Goal: Task Accomplishment & Management: Manage account settings

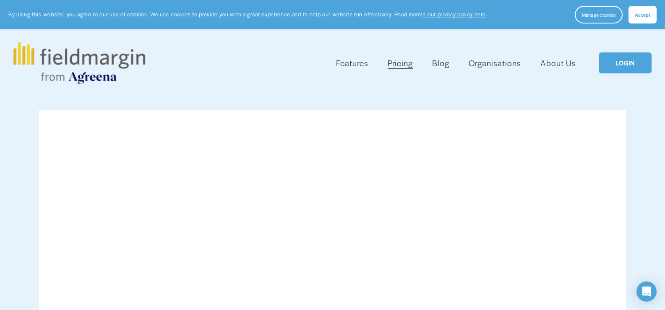
click at [621, 58] on link "LOGIN" at bounding box center [625, 62] width 53 height 21
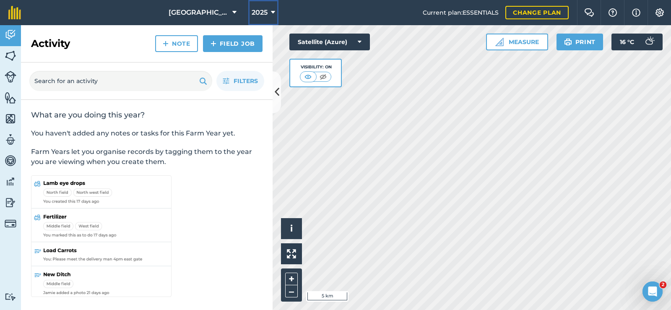
click at [253, 13] on button "2025" at bounding box center [263, 12] width 30 height 25
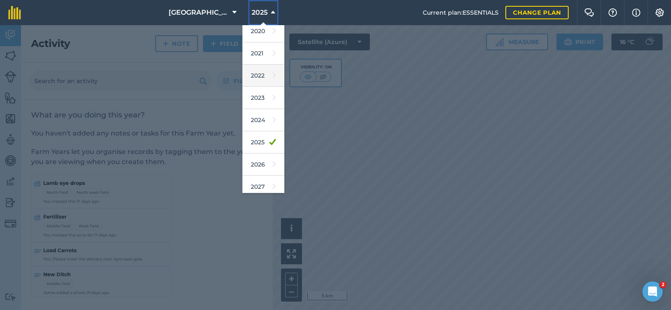
scroll to position [77, 0]
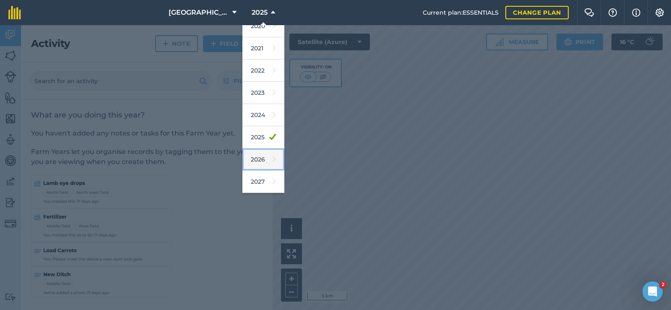
click at [244, 161] on link "2026" at bounding box center [264, 160] width 42 height 22
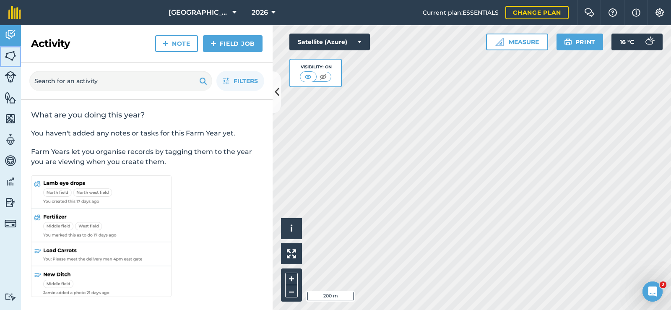
click at [11, 54] on img at bounding box center [11, 56] width 12 height 13
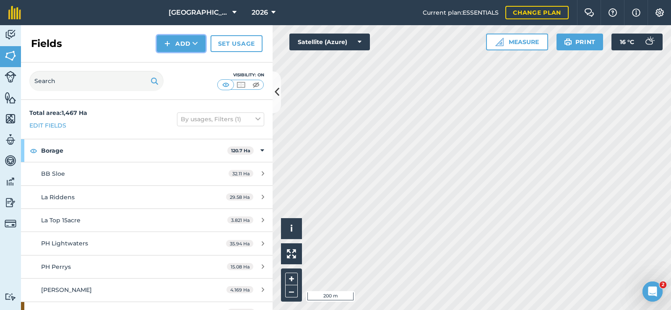
click at [181, 46] on button "Add" at bounding box center [181, 43] width 49 height 17
click at [168, 42] on img at bounding box center [167, 44] width 6 height 10
click at [186, 65] on link "Draw" at bounding box center [181, 62] width 46 height 18
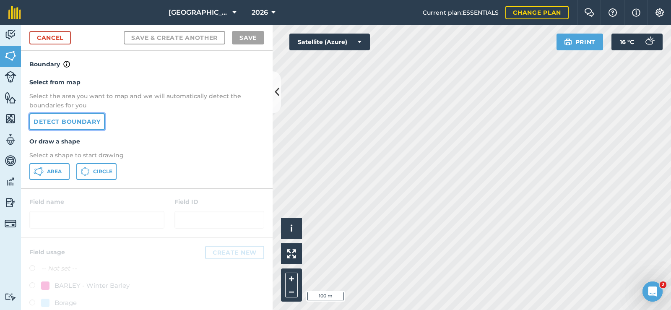
click at [74, 120] on link "Detect boundary" at bounding box center [67, 121] width 76 height 17
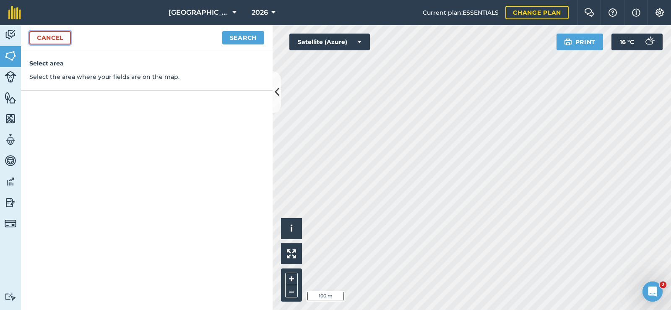
click at [60, 41] on link "Cancel" at bounding box center [50, 37] width 42 height 13
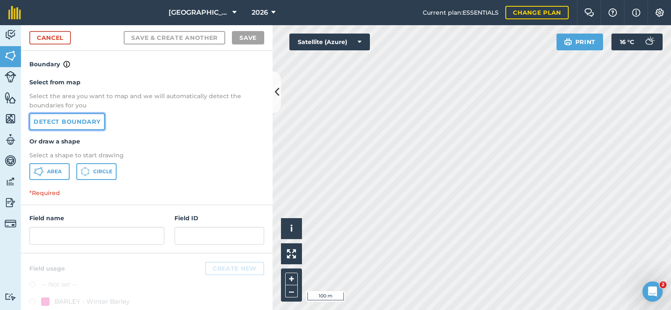
click at [61, 119] on link "Detect boundary" at bounding box center [67, 121] width 76 height 17
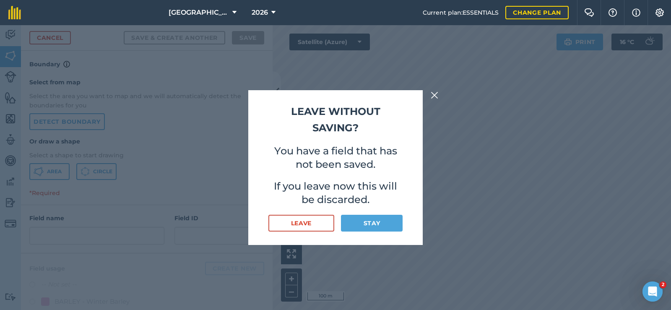
click at [435, 96] on img at bounding box center [435, 95] width 8 height 10
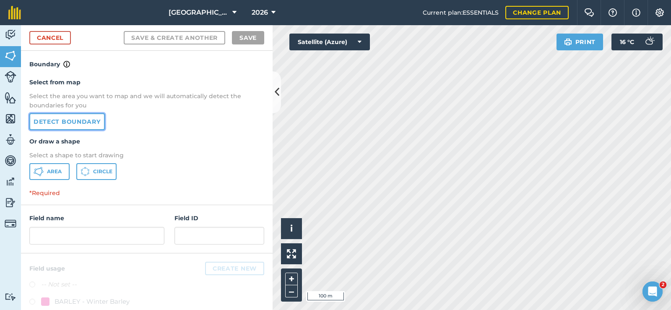
click at [67, 123] on link "Detect boundary" at bounding box center [67, 121] width 76 height 17
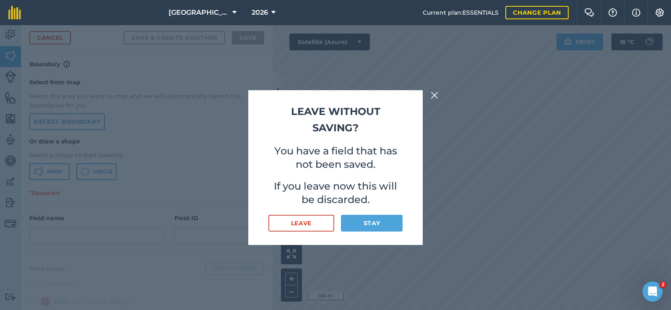
click at [315, 232] on div "Leave without saving? You have a field that has not been saved. If you leave no…" at bounding box center [335, 167] width 175 height 155
click at [310, 225] on button "Leave" at bounding box center [302, 223] width 66 height 17
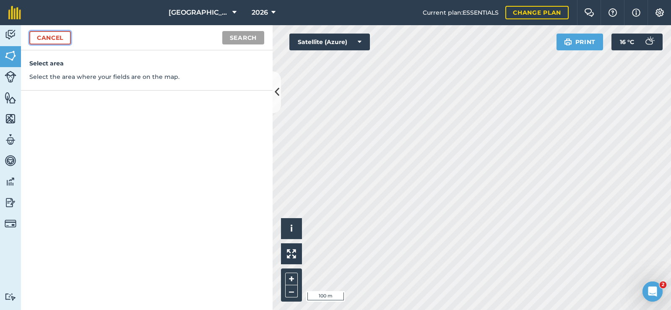
click at [55, 38] on link "Cancel" at bounding box center [50, 37] width 42 height 13
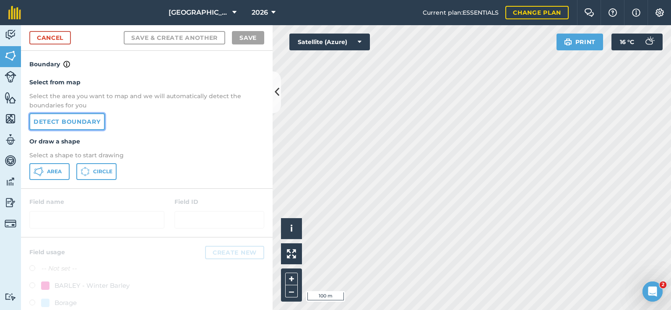
click at [48, 126] on link "Detect boundary" at bounding box center [67, 121] width 76 height 17
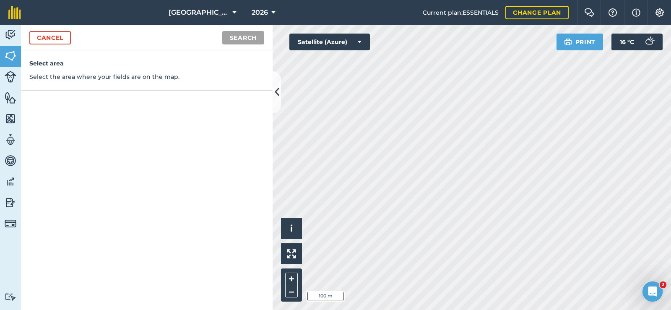
click at [323, 24] on nav "New Hall 2026" at bounding box center [226, 12] width 394 height 25
click at [330, 47] on button "Satellite (Azure)" at bounding box center [330, 42] width 81 height 17
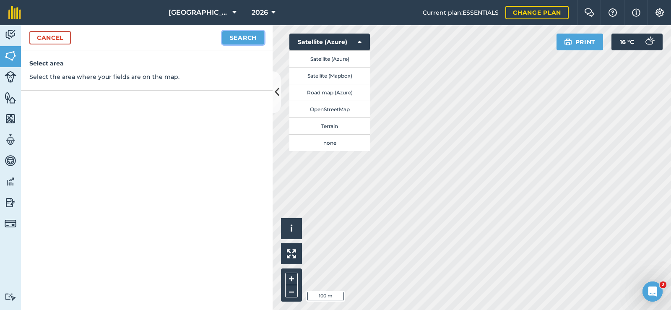
click at [236, 37] on button "Search" at bounding box center [243, 37] width 42 height 13
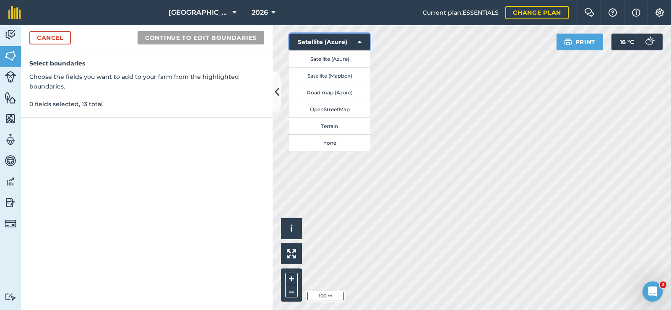
click at [358, 44] on icon at bounding box center [360, 42] width 4 height 8
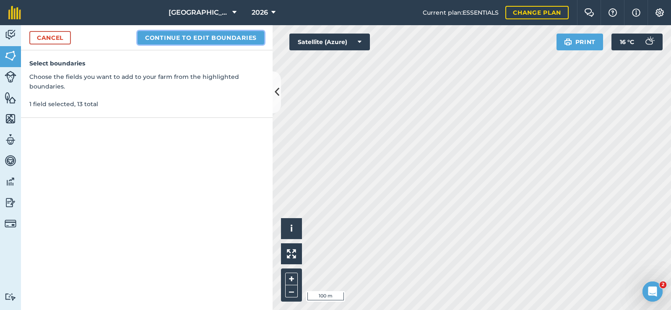
click at [217, 42] on button "Continue to edit boundaries" at bounding box center [201, 37] width 127 height 13
click at [213, 37] on button "Continue to name fields" at bounding box center [210, 37] width 109 height 13
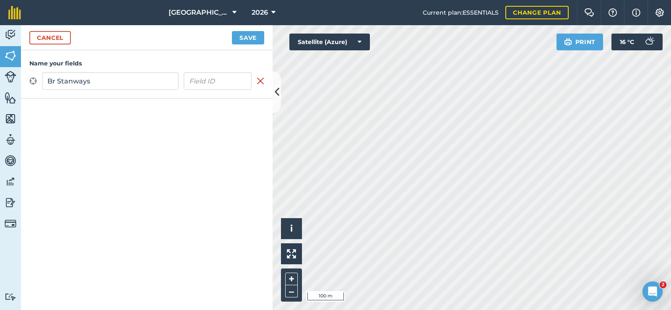
type input "Br Stanways"
click at [250, 37] on button "Save" at bounding box center [248, 37] width 32 height 13
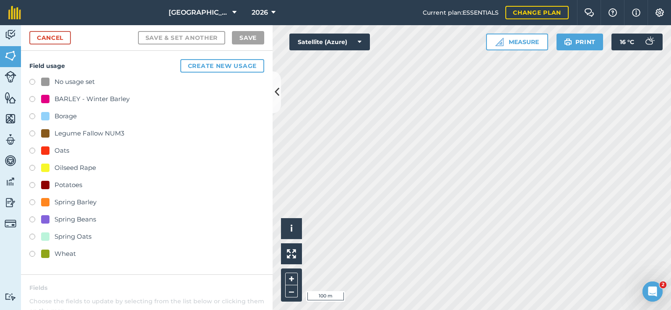
click at [33, 187] on label at bounding box center [35, 186] width 12 height 8
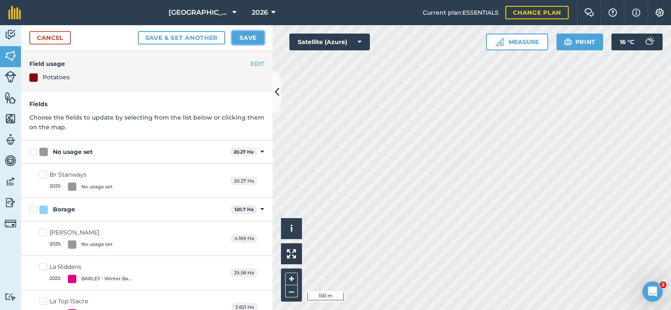
click at [254, 34] on button "Save" at bounding box center [248, 37] width 32 height 13
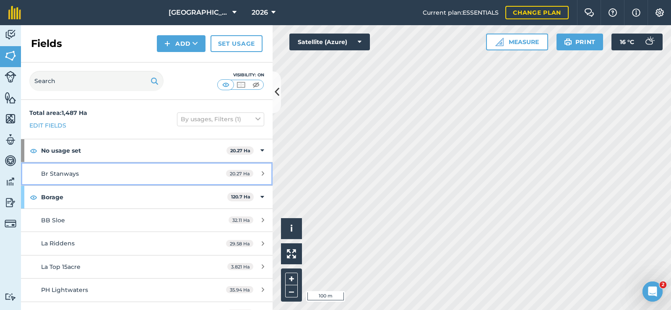
click at [71, 173] on span "Br Stanways" at bounding box center [60, 174] width 38 height 8
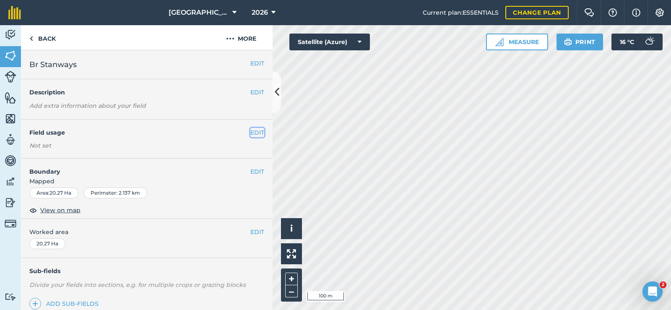
click at [251, 135] on button "EDIT" at bounding box center [257, 132] width 14 height 9
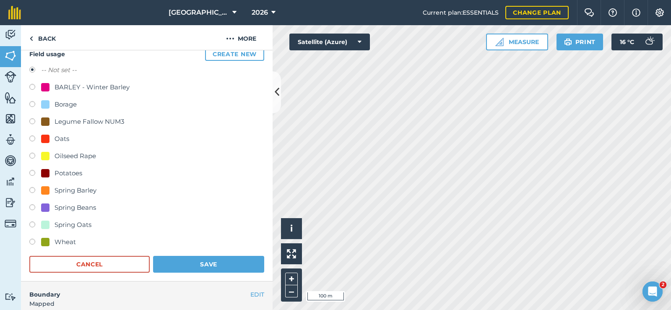
scroll to position [84, 0]
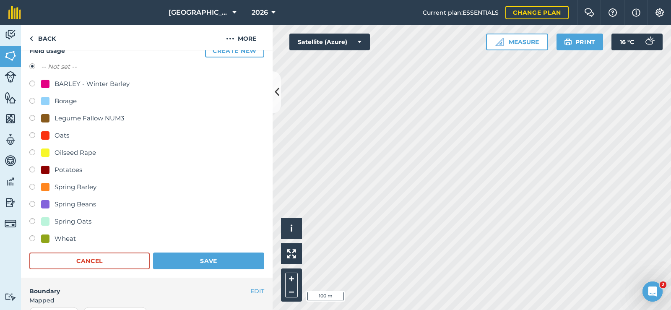
click at [32, 167] on label at bounding box center [35, 171] width 12 height 8
radio input "true"
radio input "false"
click at [229, 258] on button "Save" at bounding box center [208, 261] width 111 height 17
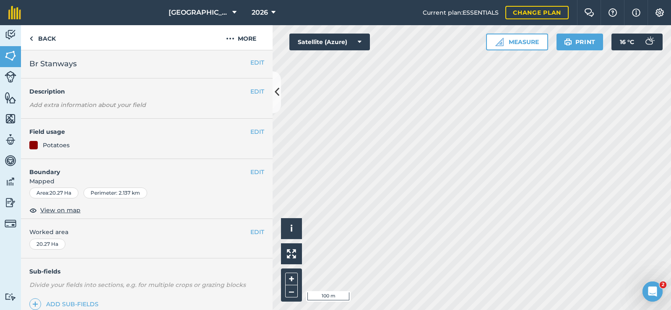
scroll to position [0, 0]
click at [5, 55] on img at bounding box center [11, 56] width 12 height 13
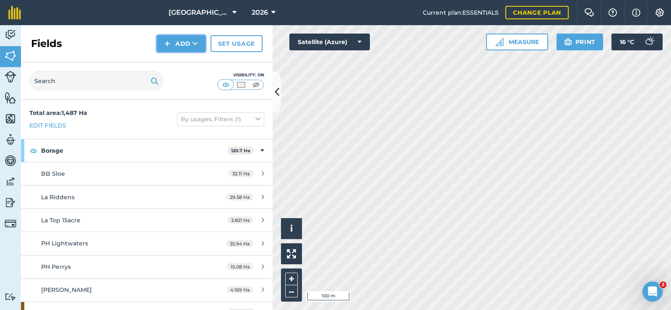
click at [171, 50] on button "Add" at bounding box center [181, 43] width 49 height 17
click at [180, 67] on link "Draw" at bounding box center [181, 62] width 46 height 18
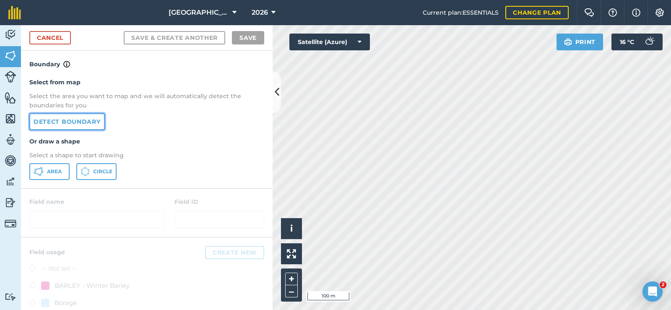
click at [88, 121] on link "Detect boundary" at bounding box center [67, 121] width 76 height 17
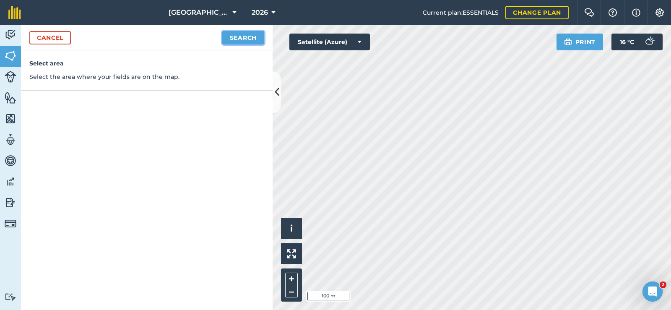
click at [235, 39] on button "Search" at bounding box center [243, 37] width 42 height 13
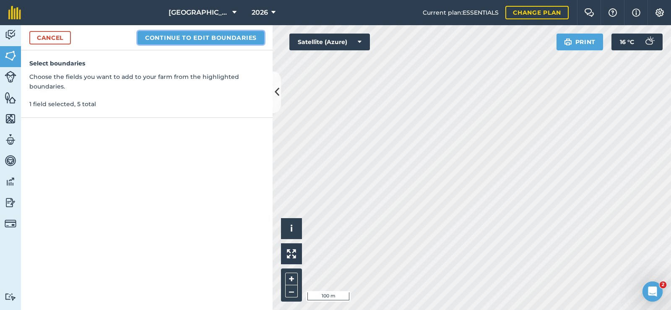
click at [250, 36] on button "Continue to edit boundaries" at bounding box center [201, 37] width 127 height 13
click at [228, 39] on button "Continue to name fields" at bounding box center [210, 37] width 109 height 13
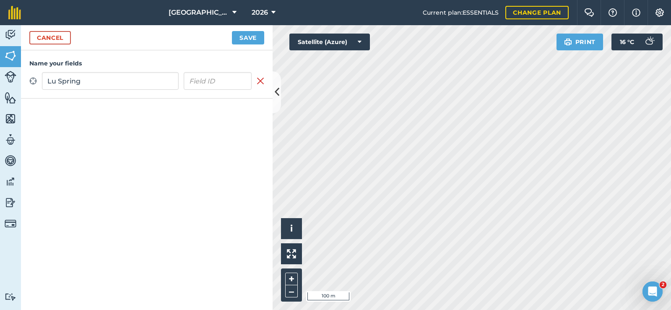
type input "Lu Spring"
click at [250, 37] on button "Save" at bounding box center [248, 37] width 32 height 13
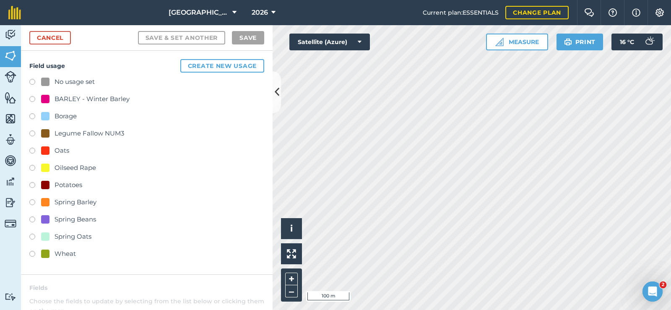
click at [34, 186] on label at bounding box center [35, 186] width 12 height 8
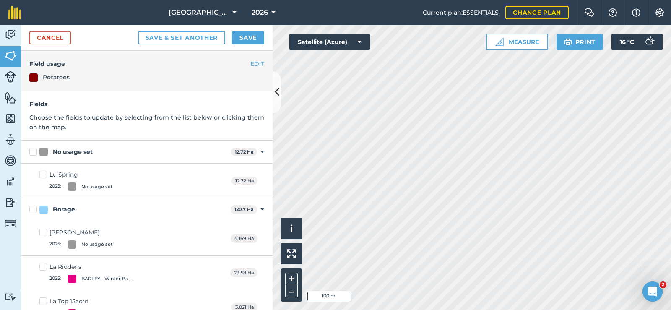
click at [43, 174] on label "Lu Spring 2025 : No usage set" at bounding box center [75, 180] width 73 height 21
click at [43, 174] on input "Lu Spring 2025 : No usage set" at bounding box center [41, 172] width 5 height 5
checkbox input "true"
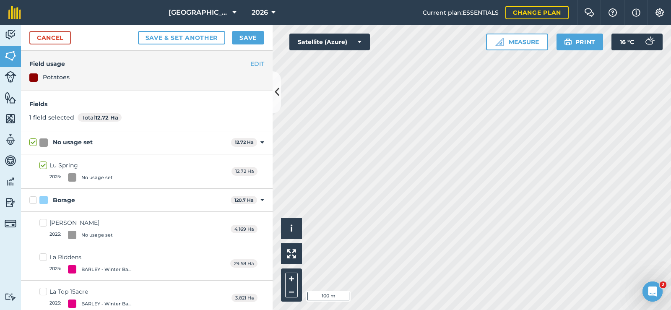
click at [45, 166] on label "Lu Spring 2025 : No usage set" at bounding box center [75, 171] width 73 height 21
click at [45, 166] on input "Lu Spring 2025 : No usage set" at bounding box center [41, 163] width 5 height 5
checkbox input "false"
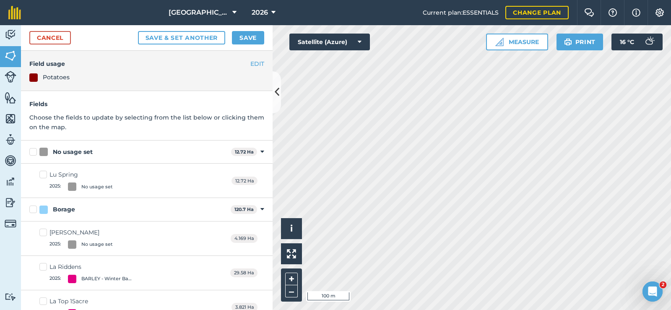
click at [68, 173] on div "Lu Spring" at bounding box center [81, 174] width 63 height 9
click at [45, 173] on input "Lu Spring 2025 : No usage set" at bounding box center [41, 172] width 5 height 5
checkbox input "true"
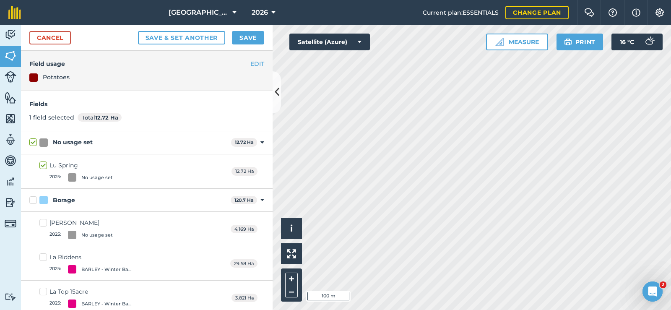
click at [47, 165] on label "Lu Spring 2025 : No usage set" at bounding box center [75, 171] width 73 height 21
click at [45, 165] on input "Lu Spring 2025 : No usage set" at bounding box center [41, 163] width 5 height 5
checkbox input "false"
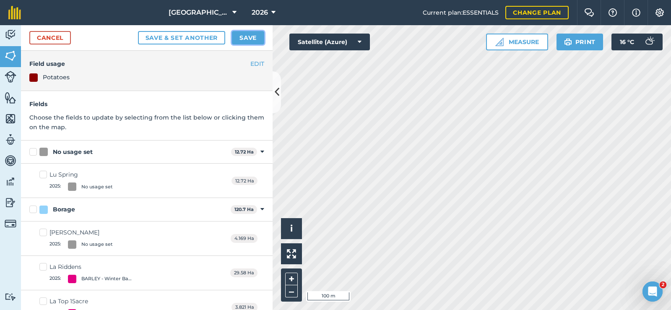
click at [249, 35] on button "Save" at bounding box center [248, 37] width 32 height 13
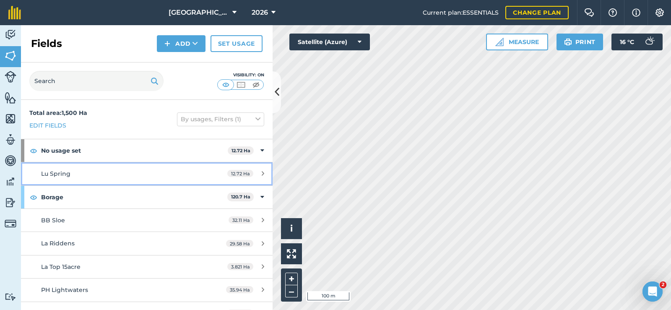
click at [66, 176] on span "Lu Spring" at bounding box center [55, 174] width 29 height 8
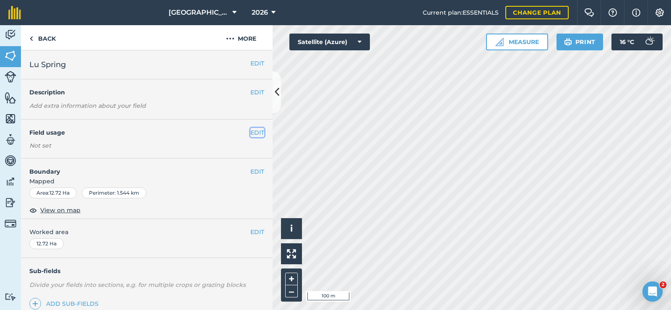
click at [250, 137] on button "EDIT" at bounding box center [257, 132] width 14 height 9
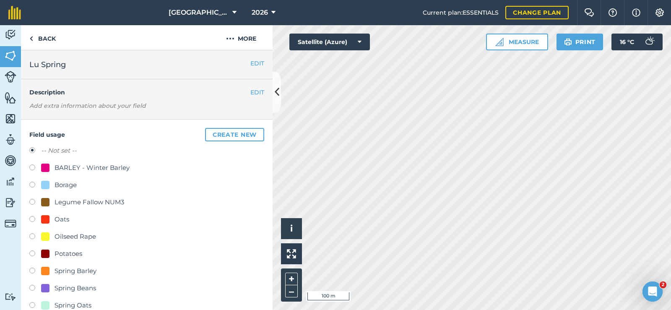
click at [34, 256] on label at bounding box center [35, 254] width 12 height 8
radio input "true"
radio input "false"
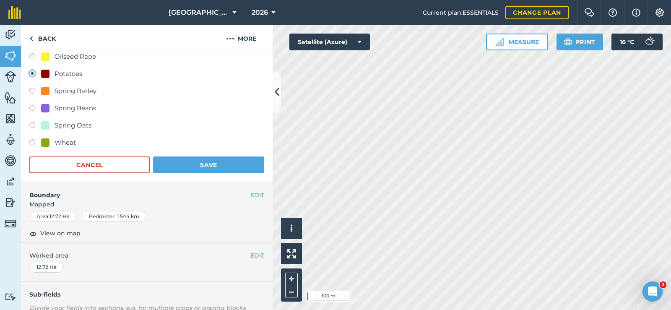
scroll to position [252, 0]
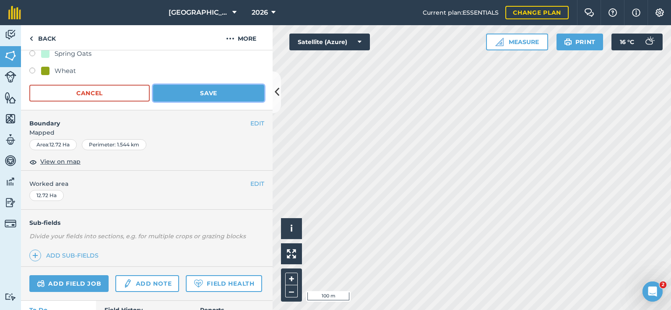
click at [206, 98] on button "Save" at bounding box center [208, 93] width 111 height 17
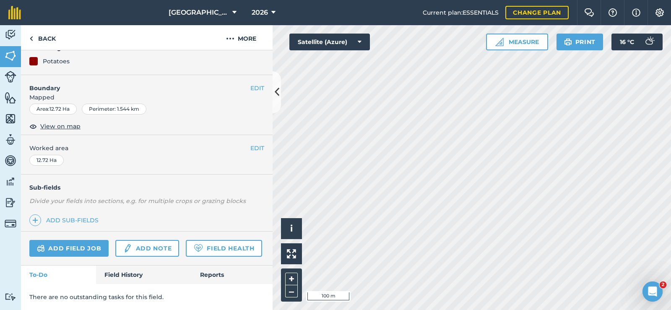
scroll to position [108, 0]
click at [10, 57] on img at bounding box center [11, 56] width 12 height 13
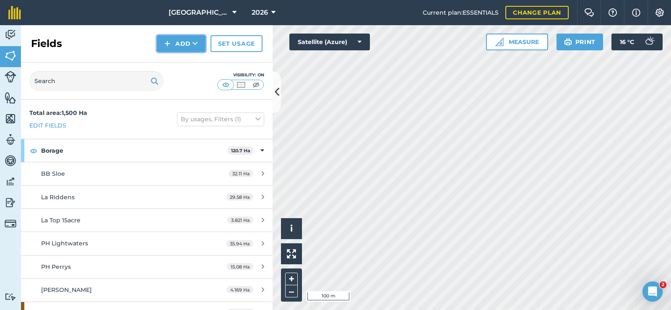
click at [185, 37] on button "Add" at bounding box center [181, 43] width 49 height 17
click at [186, 63] on link "Draw" at bounding box center [181, 62] width 46 height 18
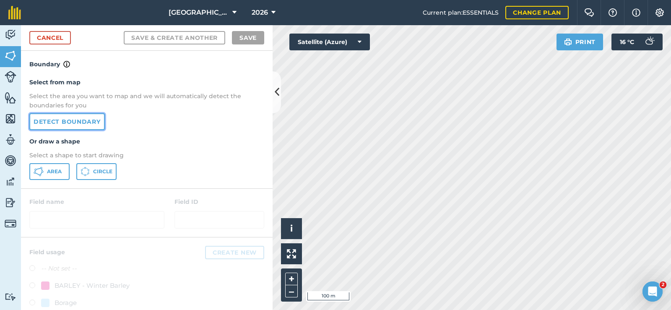
click at [66, 123] on link "Detect boundary" at bounding box center [67, 121] width 76 height 17
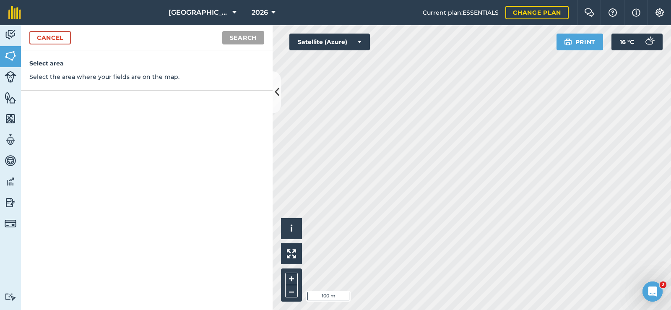
click at [362, 42] on div "Click to start drawing i © 2025 TomTom, Microsoft 100 m + – Satellite (Azure) P…" at bounding box center [472, 167] width 399 height 285
click at [234, 35] on button "Search" at bounding box center [243, 37] width 42 height 13
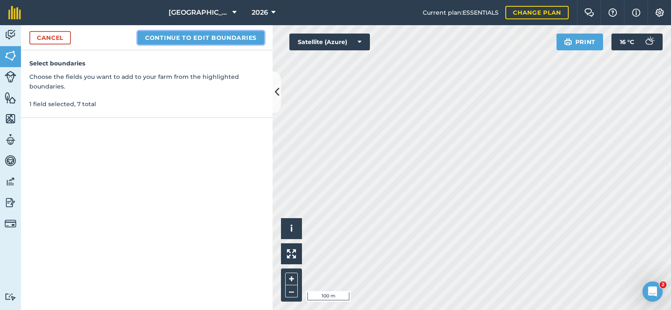
click at [227, 36] on button "Continue to edit boundaries" at bounding box center [201, 37] width 127 height 13
click at [214, 37] on button "Continue to name fields" at bounding box center [210, 37] width 109 height 13
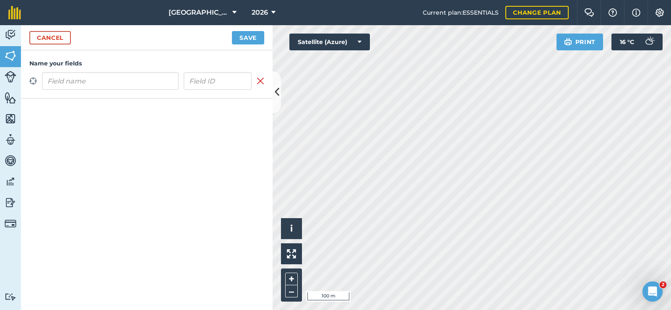
click at [99, 78] on input "text" at bounding box center [110, 81] width 137 height 18
type input "[PERSON_NAME]"
click at [248, 35] on button "Save" at bounding box center [248, 37] width 32 height 13
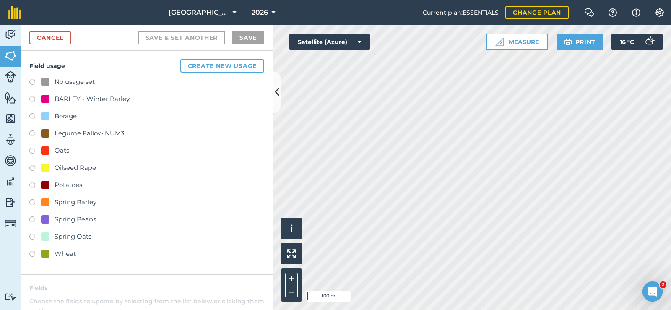
click at [33, 183] on label at bounding box center [35, 186] width 12 height 8
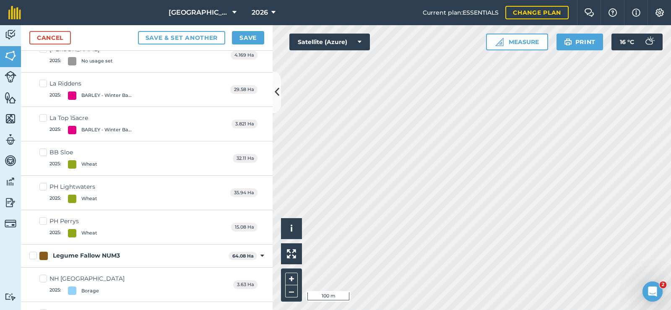
scroll to position [42, 0]
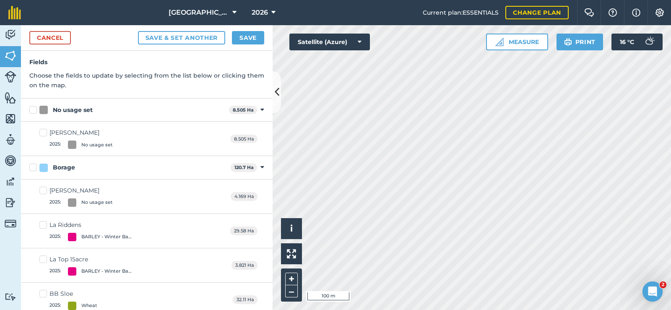
click at [66, 133] on div "[PERSON_NAME]" at bounding box center [81, 132] width 63 height 9
click at [45, 133] on input "[PERSON_NAME] 2025 : No usage set" at bounding box center [41, 130] width 5 height 5
checkbox input "true"
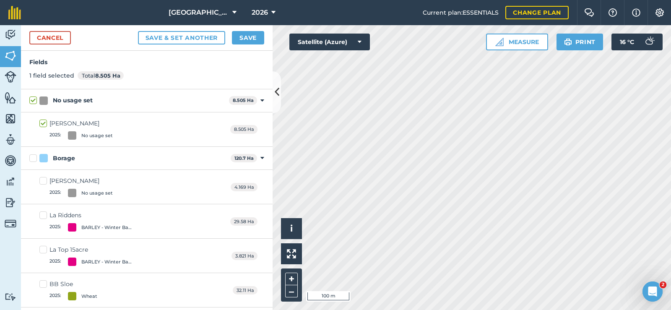
click at [77, 138] on div "No usage set" at bounding box center [90, 135] width 45 height 8
click at [45, 125] on input "[PERSON_NAME] 2025 : No usage set" at bounding box center [41, 121] width 5 height 5
checkbox input "false"
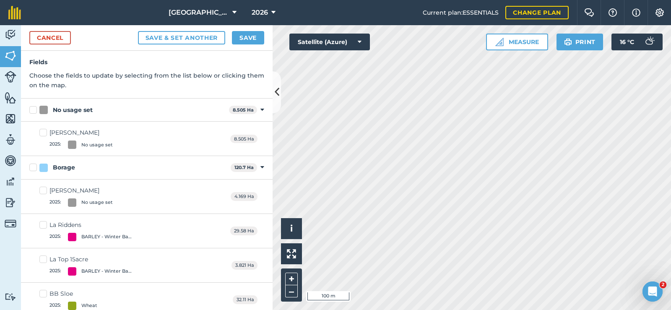
click at [65, 146] on div "2025 : No usage set" at bounding box center [81, 145] width 63 height 8
click at [45, 134] on input "[PERSON_NAME] 2025 : No usage set" at bounding box center [41, 130] width 5 height 5
checkbox input "true"
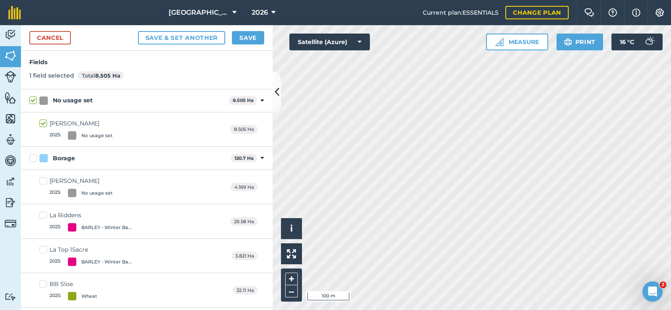
click at [73, 137] on div at bounding box center [72, 135] width 8 height 8
click at [45, 125] on input "[PERSON_NAME] 2025 : No usage set" at bounding box center [41, 121] width 5 height 5
checkbox input "false"
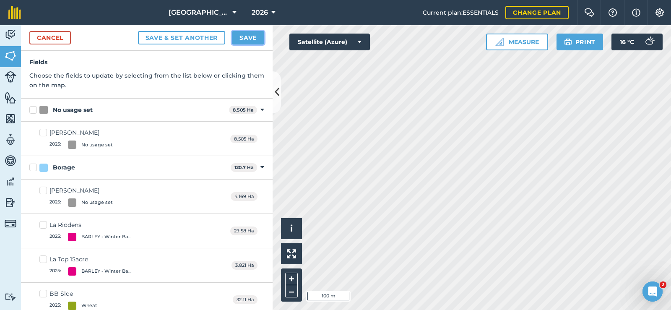
click at [258, 37] on button "Save" at bounding box center [248, 37] width 32 height 13
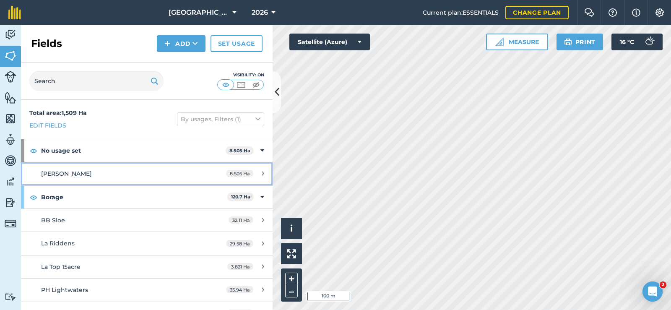
click at [73, 174] on span "[PERSON_NAME]" at bounding box center [66, 174] width 51 height 8
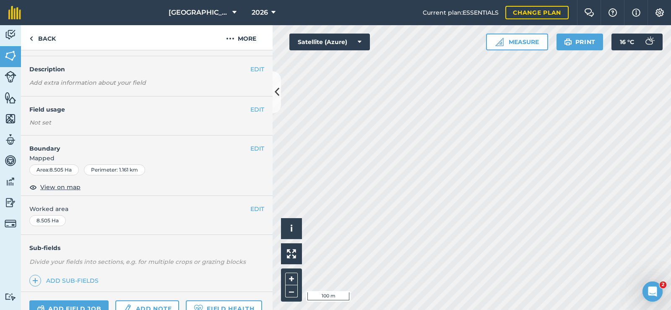
scroll to position [42, 0]
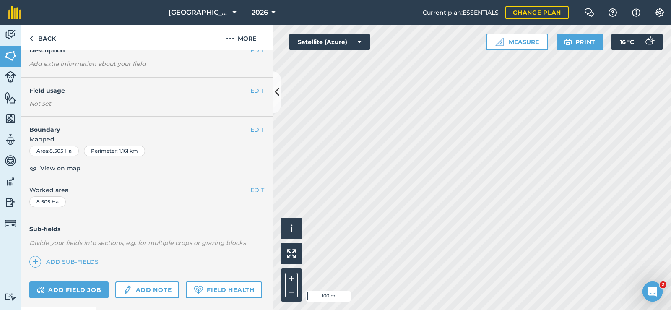
click at [261, 89] on div "EDIT Field usage Not set" at bounding box center [147, 97] width 252 height 39
click at [250, 89] on button "EDIT" at bounding box center [257, 90] width 14 height 9
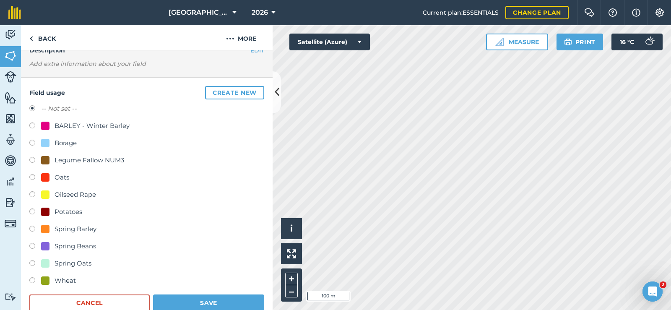
click at [34, 214] on label at bounding box center [35, 213] width 12 height 8
radio input "true"
radio input "false"
click at [214, 305] on button "Save" at bounding box center [208, 303] width 111 height 17
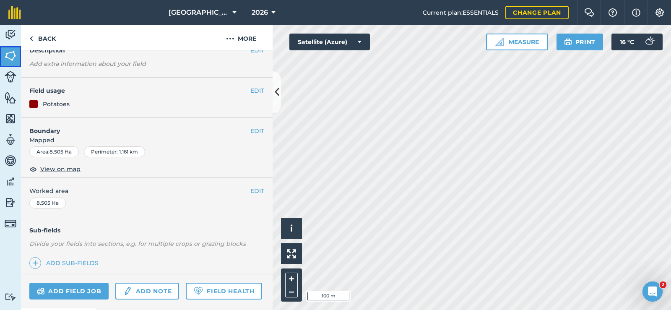
click at [11, 63] on link "Fields" at bounding box center [10, 56] width 21 height 21
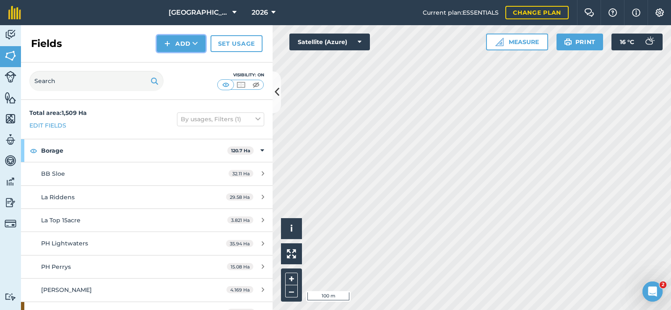
click at [173, 44] on button "Add" at bounding box center [181, 43] width 49 height 17
click at [177, 65] on link "Draw" at bounding box center [181, 62] width 46 height 18
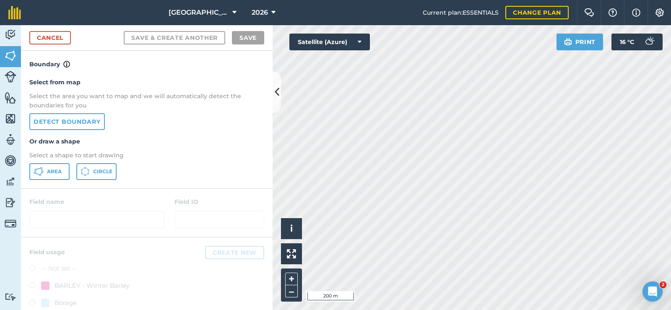
click at [235, 188] on div "Activity Fields Livestock Features Maps Team Vehicles Data Reporting Billing Tu…" at bounding box center [335, 167] width 671 height 285
click at [82, 124] on link "Detect boundary" at bounding box center [67, 121] width 76 height 17
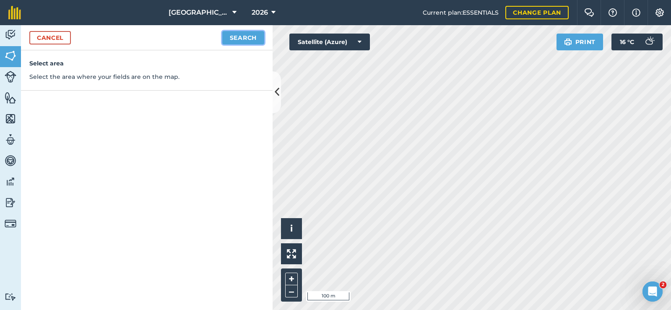
click at [248, 42] on button "Search" at bounding box center [243, 37] width 42 height 13
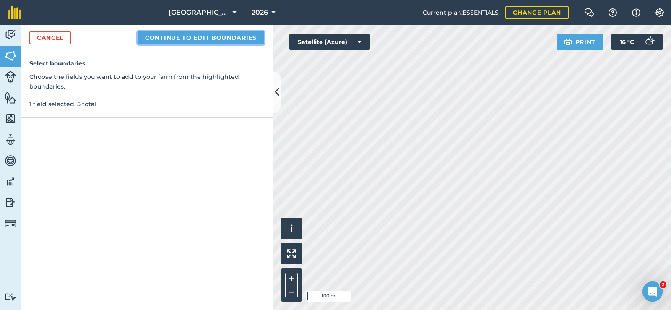
click at [229, 42] on button "Continue to edit boundaries" at bounding box center [201, 37] width 127 height 13
click at [232, 42] on button "Continue to name fields" at bounding box center [210, 37] width 109 height 13
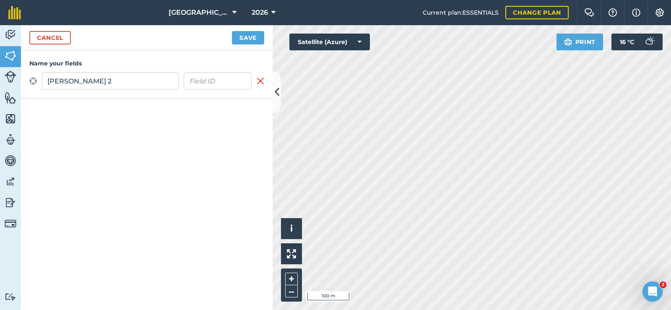
type input "[PERSON_NAME] 2"
click at [251, 40] on button "Save" at bounding box center [248, 37] width 32 height 13
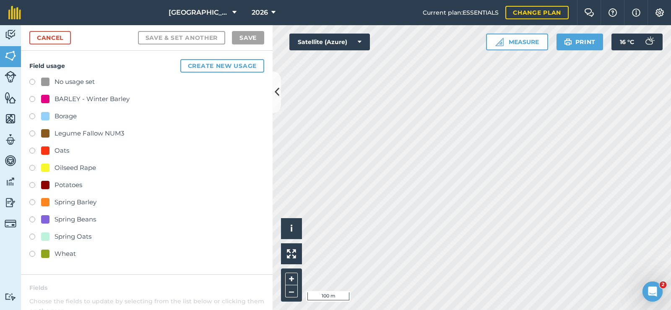
click at [32, 186] on label at bounding box center [35, 186] width 12 height 8
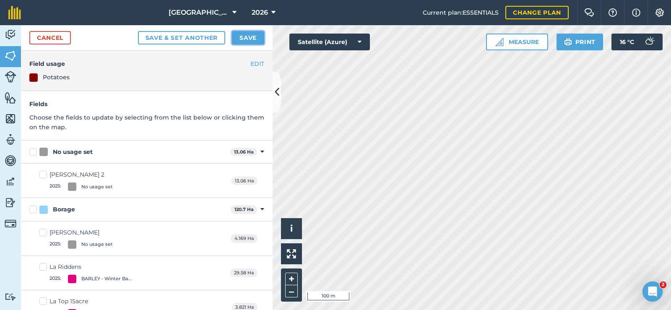
click at [254, 34] on button "Save" at bounding box center [248, 37] width 32 height 13
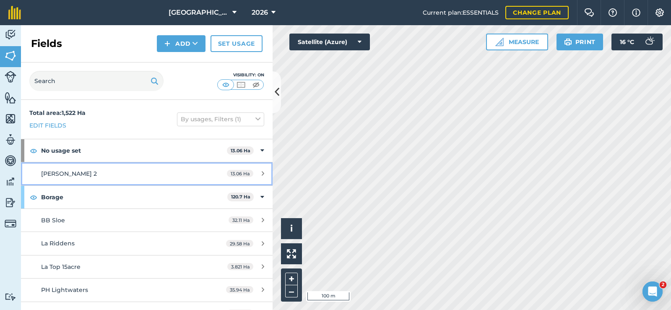
click at [63, 171] on span "[PERSON_NAME] 2" at bounding box center [69, 174] width 56 height 8
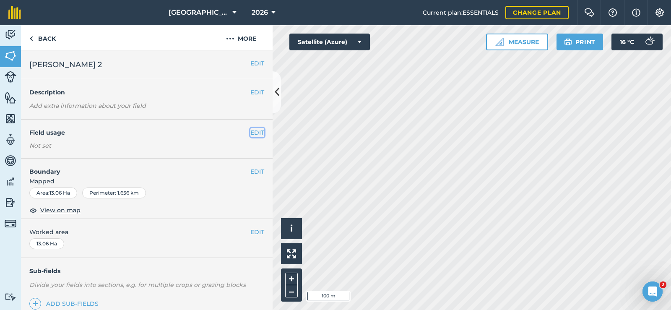
click at [250, 133] on button "EDIT" at bounding box center [257, 132] width 14 height 9
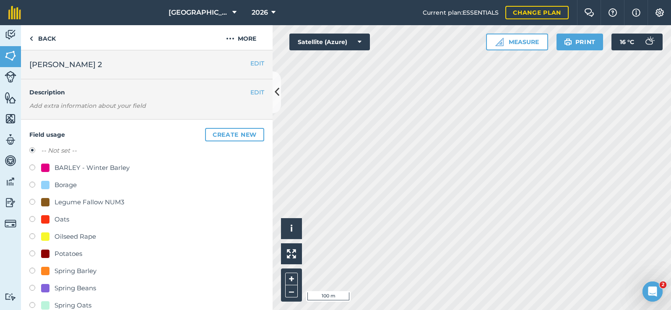
click at [33, 255] on label at bounding box center [35, 254] width 12 height 8
radio input "true"
radio input "false"
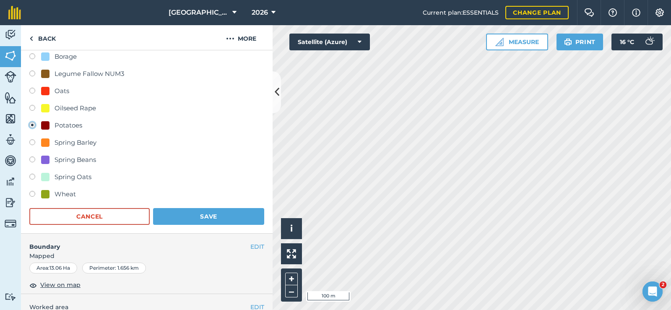
scroll to position [210, 0]
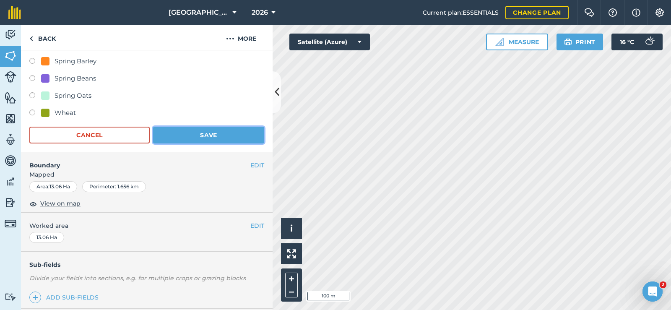
click at [199, 134] on button "Save" at bounding box center [208, 135] width 111 height 17
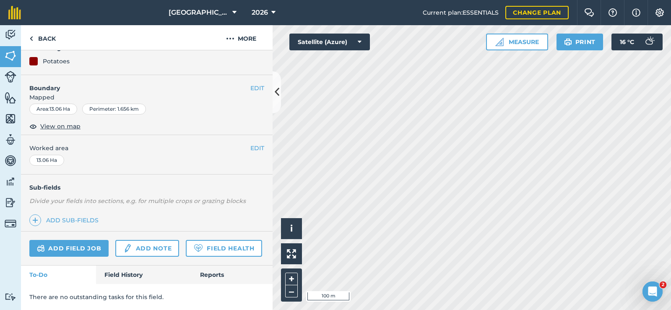
scroll to position [108, 0]
click at [9, 60] on img at bounding box center [11, 56] width 12 height 13
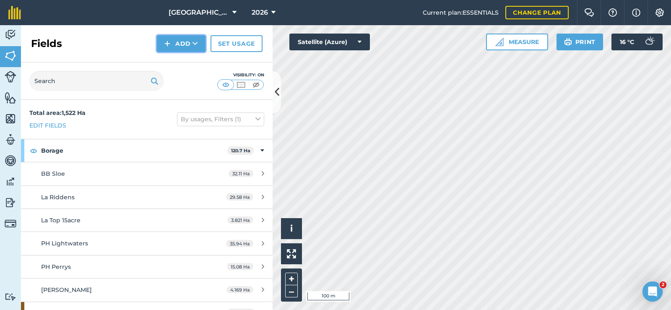
click at [181, 45] on button "Add" at bounding box center [181, 43] width 49 height 17
click at [183, 62] on link "Draw" at bounding box center [181, 62] width 46 height 18
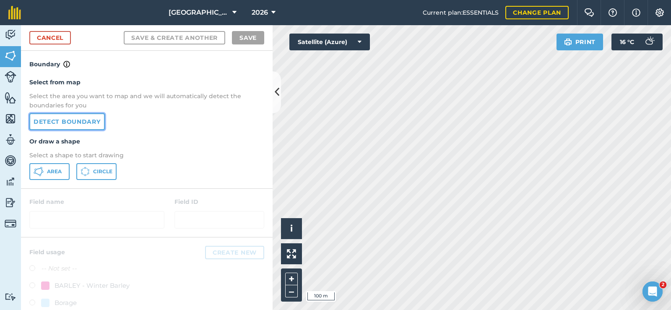
click at [81, 121] on link "Detect boundary" at bounding box center [67, 121] width 76 height 17
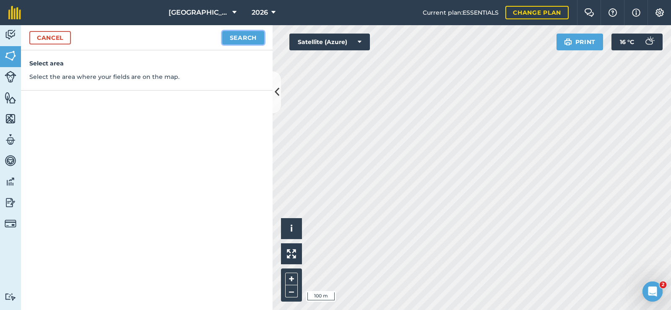
click at [249, 35] on button "Search" at bounding box center [243, 37] width 42 height 13
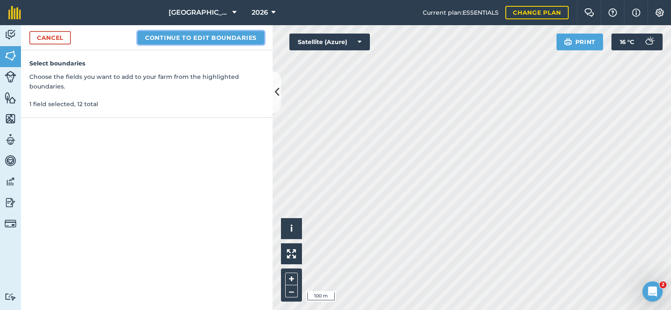
click at [240, 34] on button "Continue to edit boundaries" at bounding box center [201, 37] width 127 height 13
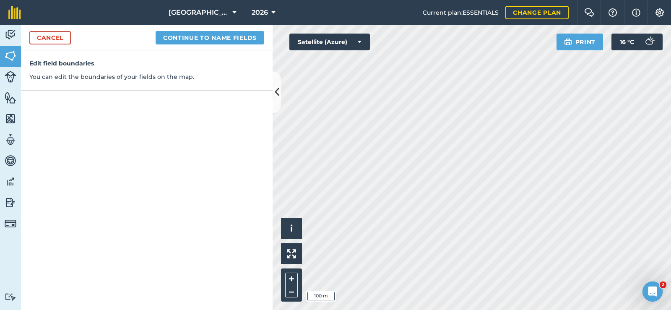
click at [240, 46] on div "Cancel Continue to name fields" at bounding box center [147, 37] width 252 height 25
click at [237, 39] on button "Continue to name fields" at bounding box center [210, 37] width 109 height 13
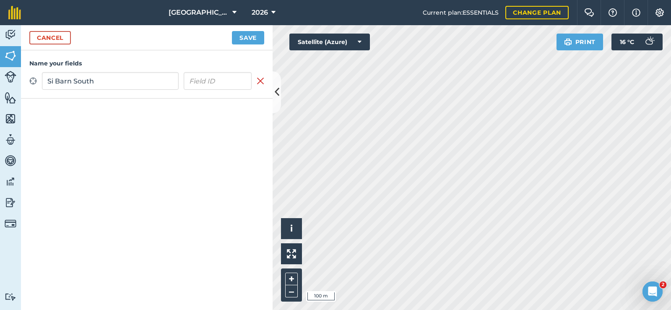
type input "Si Barn South"
click at [260, 38] on button "Save" at bounding box center [248, 37] width 32 height 13
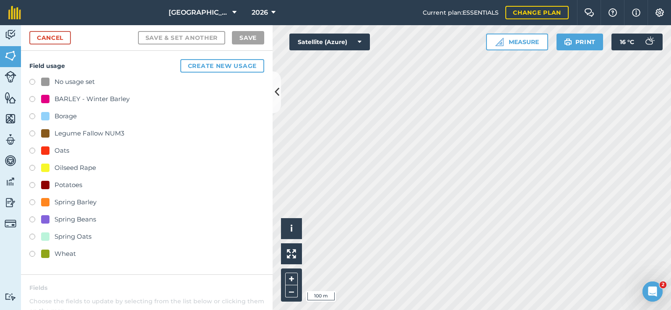
click at [30, 186] on label at bounding box center [35, 186] width 12 height 8
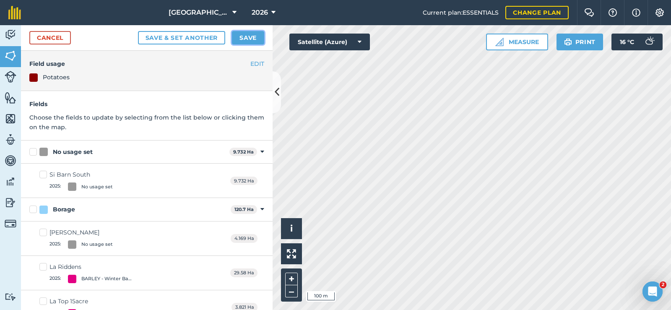
click at [254, 39] on button "Save" at bounding box center [248, 37] width 32 height 13
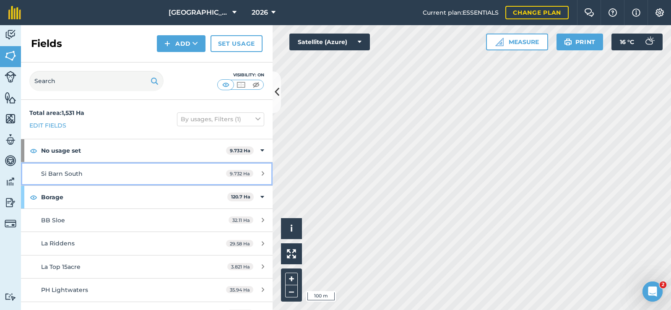
click at [75, 172] on span "Si Barn South" at bounding box center [62, 174] width 42 height 8
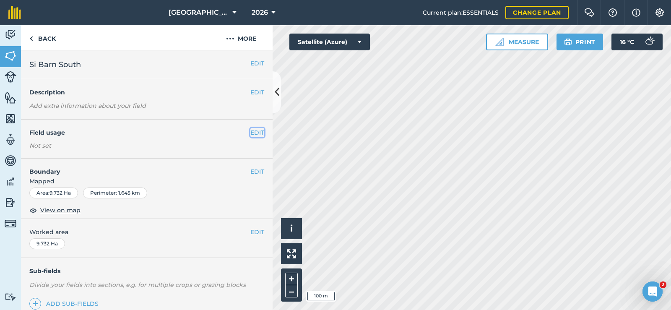
click at [253, 132] on button "EDIT" at bounding box center [257, 132] width 14 height 9
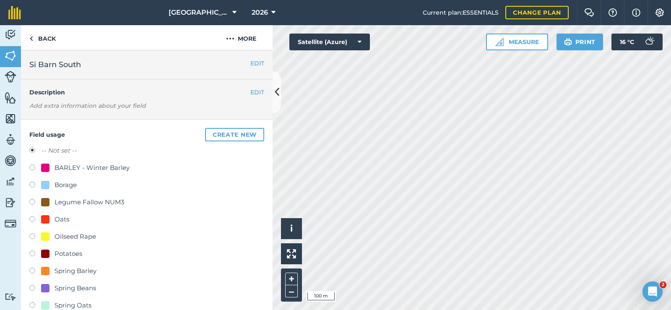
click at [34, 252] on label at bounding box center [35, 254] width 12 height 8
radio input "true"
radio input "false"
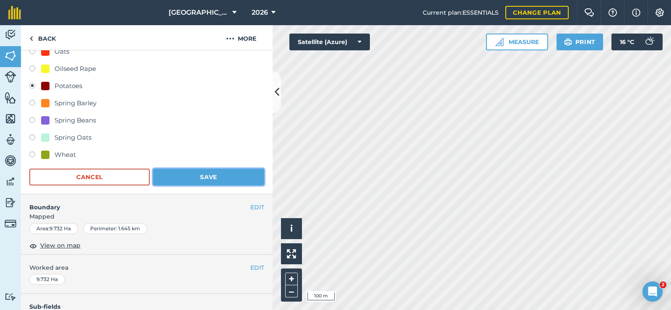
click at [184, 175] on button "Save" at bounding box center [208, 177] width 111 height 17
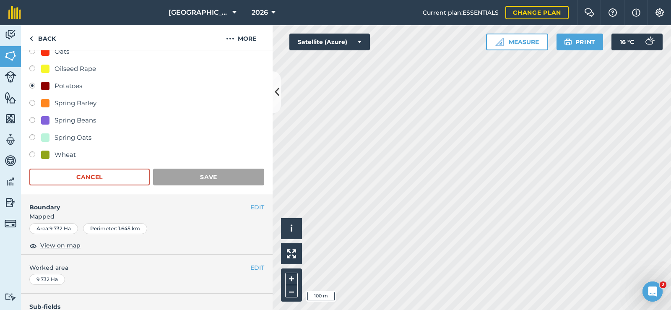
scroll to position [108, 0]
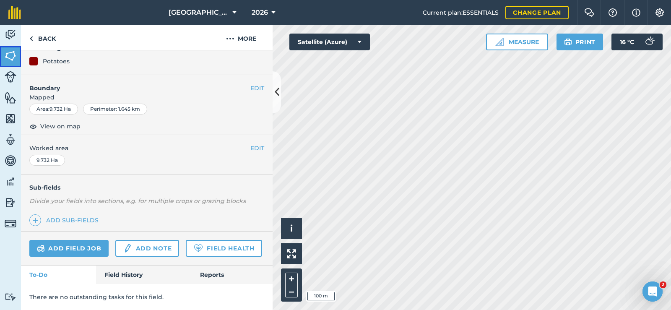
click at [6, 62] on link "Fields" at bounding box center [10, 56] width 21 height 21
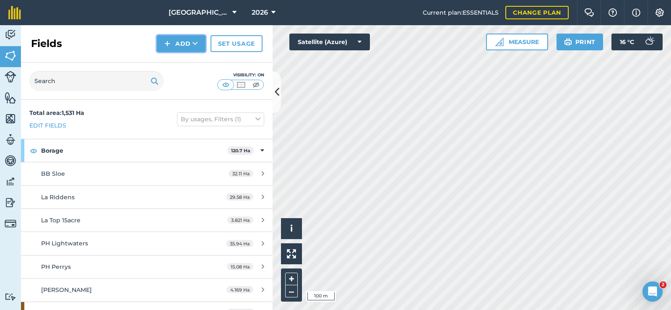
click at [170, 40] on img at bounding box center [167, 44] width 6 height 10
click at [180, 63] on link "Draw" at bounding box center [181, 62] width 46 height 18
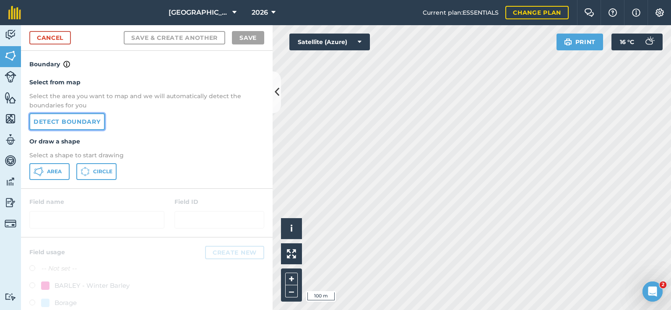
click at [90, 124] on link "Detect boundary" at bounding box center [67, 121] width 76 height 17
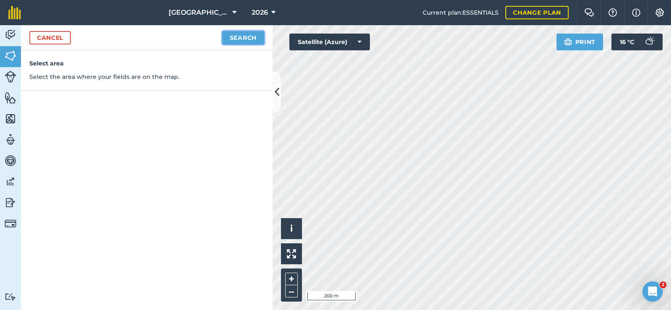
click at [250, 36] on button "Search" at bounding box center [243, 37] width 42 height 13
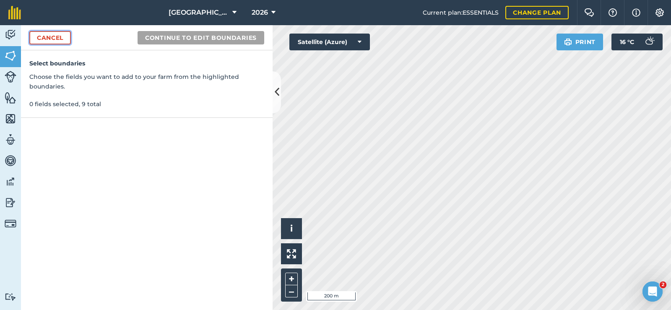
click at [51, 37] on link "Cancel" at bounding box center [50, 37] width 42 height 13
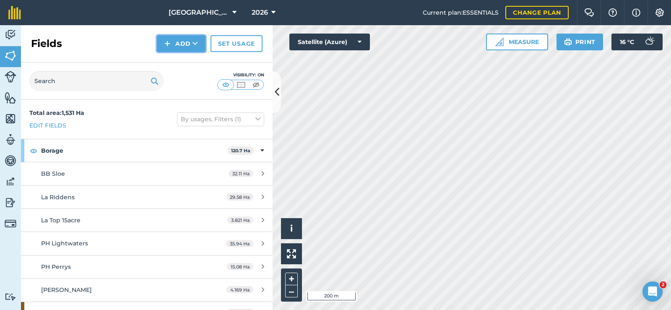
click at [177, 45] on button "Add" at bounding box center [181, 43] width 49 height 17
click at [180, 65] on link "Draw" at bounding box center [181, 62] width 46 height 18
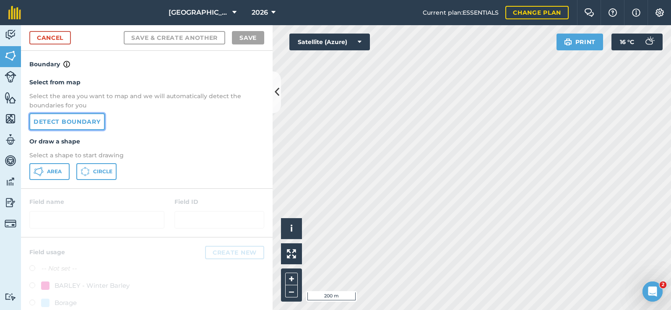
click at [86, 122] on link "Detect boundary" at bounding box center [67, 121] width 76 height 17
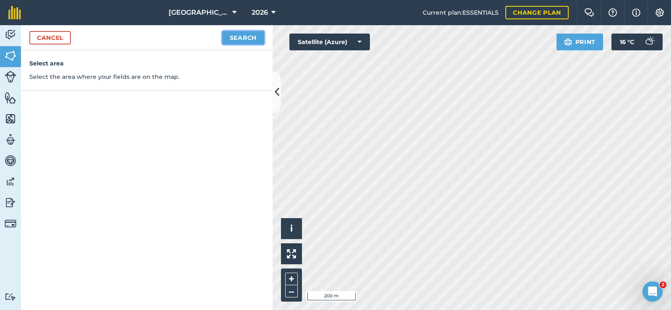
click at [252, 32] on button "Search" at bounding box center [243, 37] width 42 height 13
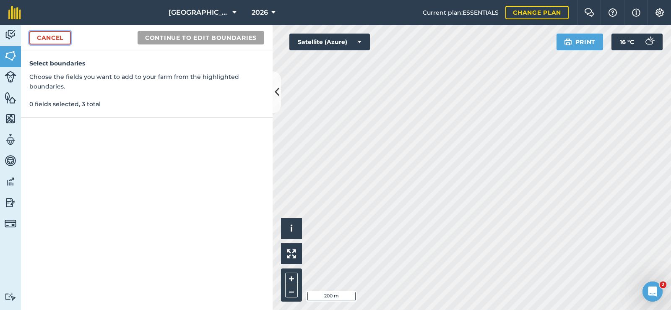
click at [63, 39] on link "Cancel" at bounding box center [50, 37] width 42 height 13
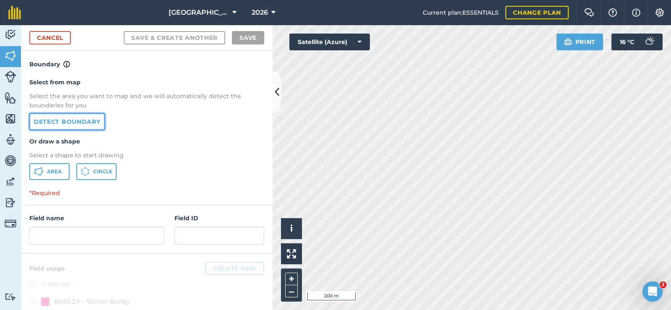
click at [90, 123] on link "Detect boundary" at bounding box center [67, 121] width 76 height 17
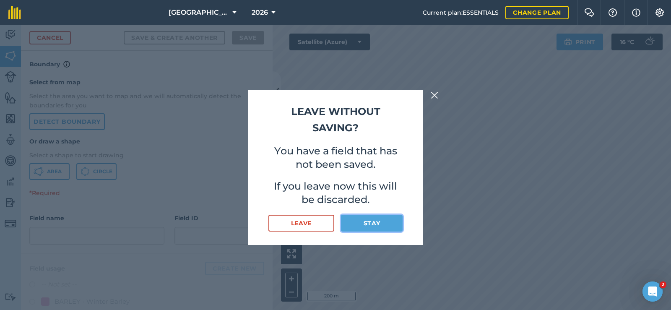
click at [382, 223] on button "Stay" at bounding box center [372, 223] width 62 height 17
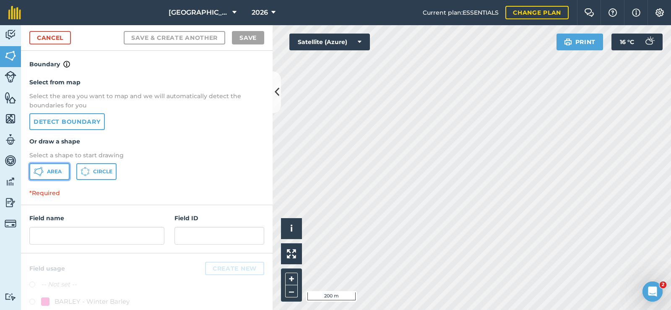
click at [51, 175] on span "Area" at bounding box center [54, 171] width 15 height 7
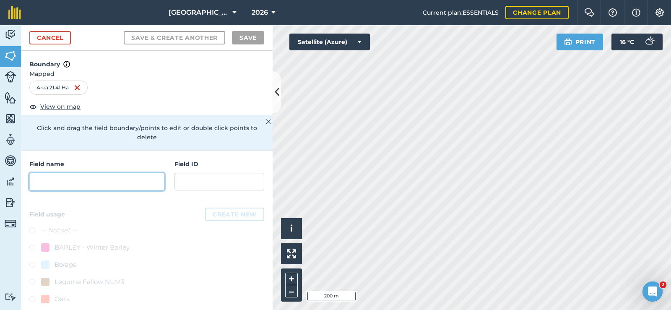
click at [75, 180] on input "text" at bounding box center [96, 182] width 135 height 18
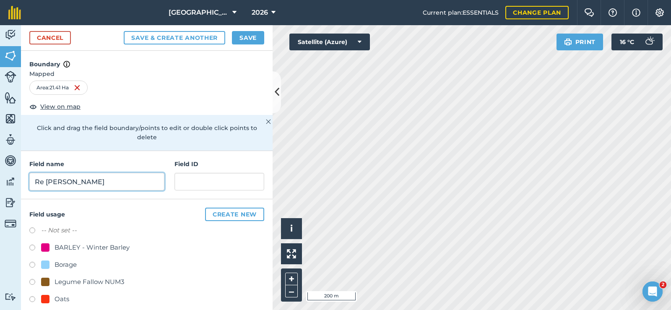
type input "Re [PERSON_NAME]"
click at [210, 209] on button "Create new" at bounding box center [234, 214] width 59 height 13
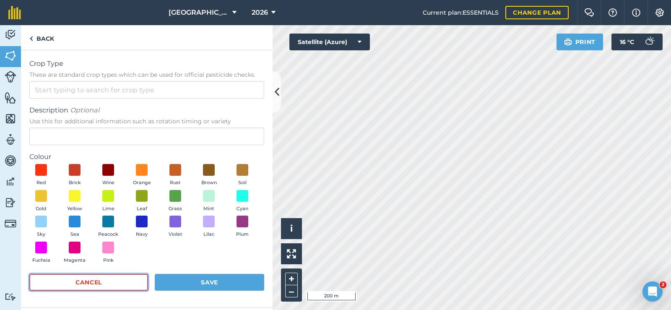
click at [120, 277] on button "Cancel" at bounding box center [88, 282] width 119 height 17
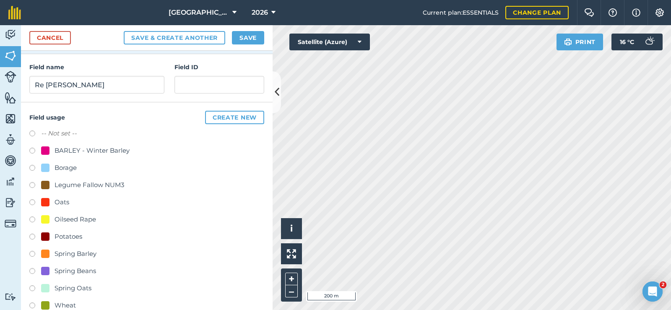
scroll to position [113, 0]
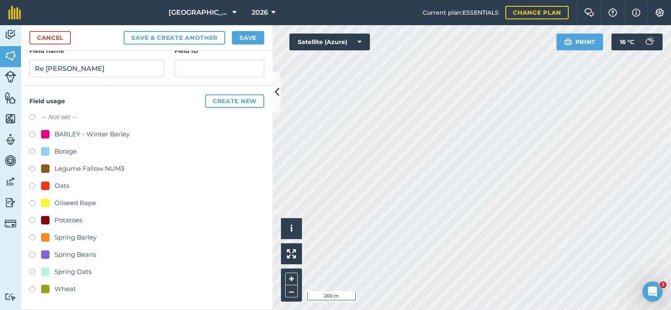
click at [33, 220] on label at bounding box center [35, 221] width 12 height 8
radio input "true"
click at [250, 37] on button "Save" at bounding box center [248, 37] width 32 height 13
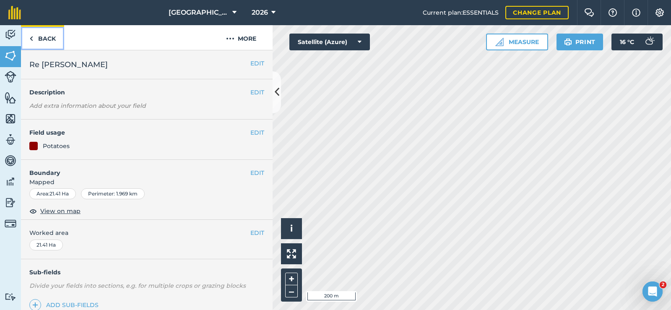
click at [48, 40] on link "Back" at bounding box center [42, 37] width 43 height 25
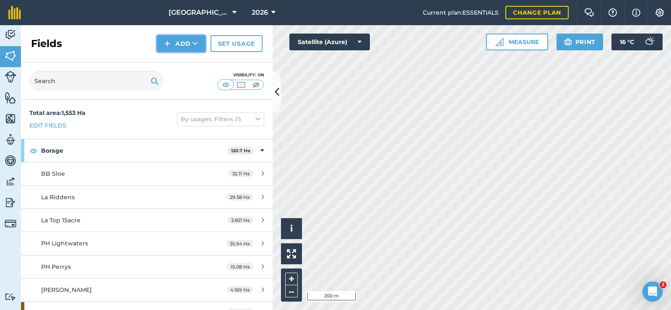
click at [188, 47] on button "Add" at bounding box center [181, 43] width 49 height 17
click at [177, 42] on button "Add Draw Import" at bounding box center [181, 43] width 49 height 17
click at [177, 42] on button "Add" at bounding box center [181, 43] width 49 height 17
click at [185, 57] on link "Draw" at bounding box center [181, 62] width 46 height 18
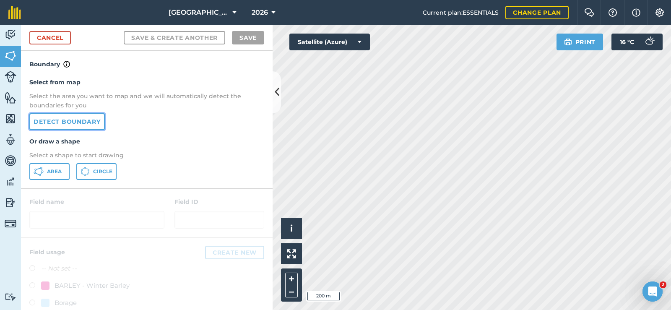
click at [76, 120] on link "Detect boundary" at bounding box center [67, 121] width 76 height 17
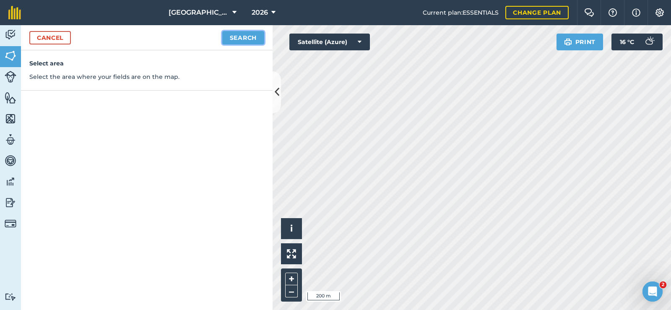
click at [233, 37] on button "Search" at bounding box center [243, 37] width 42 height 13
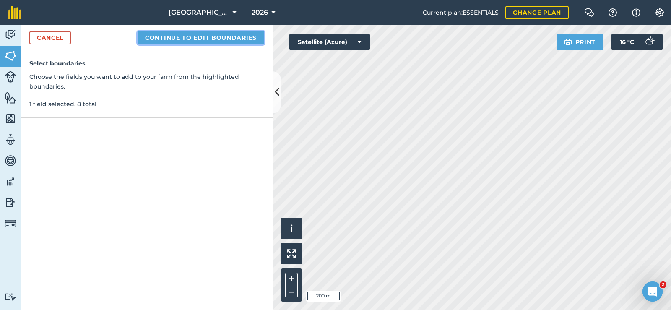
click at [230, 37] on button "Continue to edit boundaries" at bounding box center [201, 37] width 127 height 13
click at [250, 38] on button "Continue to name fields" at bounding box center [210, 37] width 109 height 13
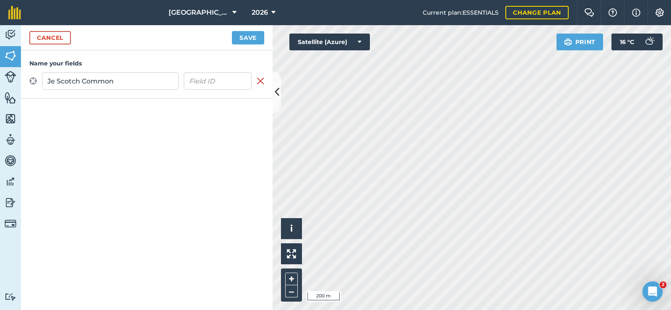
type input "Je Scotch Common"
click at [258, 39] on button "Save" at bounding box center [248, 37] width 32 height 13
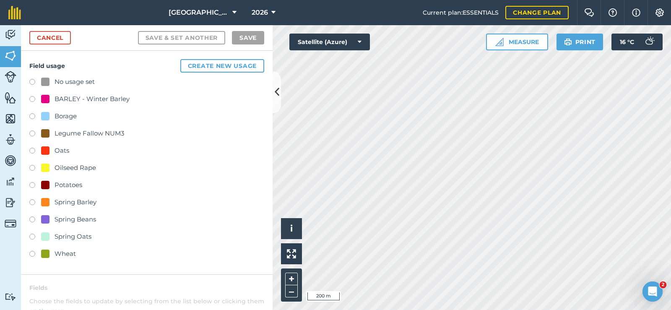
click at [34, 184] on label at bounding box center [35, 186] width 12 height 8
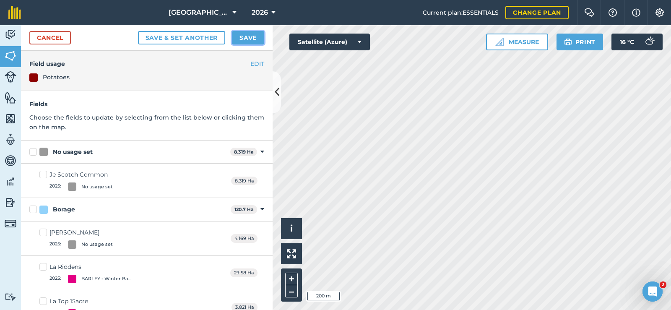
click at [252, 39] on button "Save" at bounding box center [248, 37] width 32 height 13
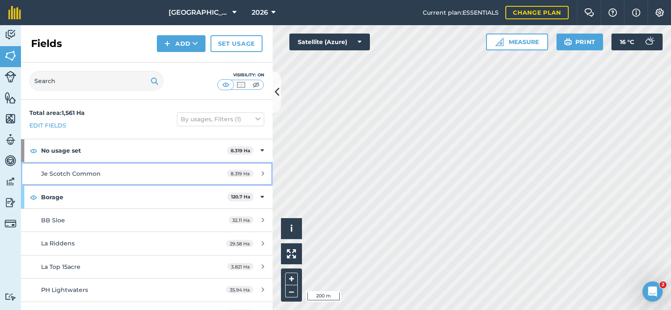
click at [70, 175] on span "Je Scotch Common" at bounding box center [71, 174] width 60 height 8
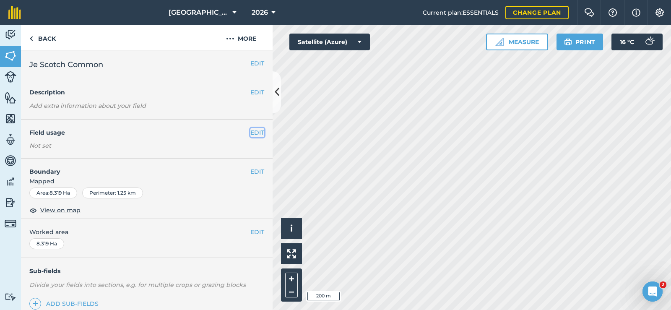
click at [250, 133] on button "EDIT" at bounding box center [257, 132] width 14 height 9
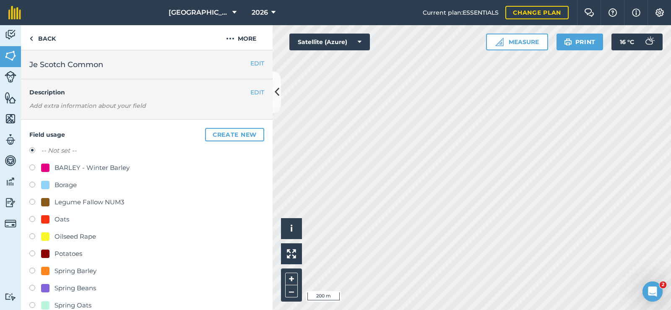
click at [32, 255] on label at bounding box center [35, 254] width 12 height 8
radio input "true"
radio input "false"
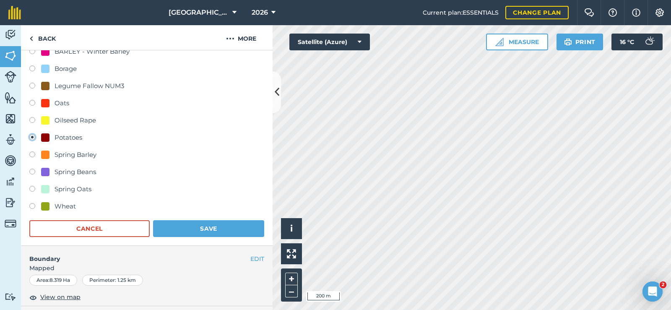
scroll to position [126, 0]
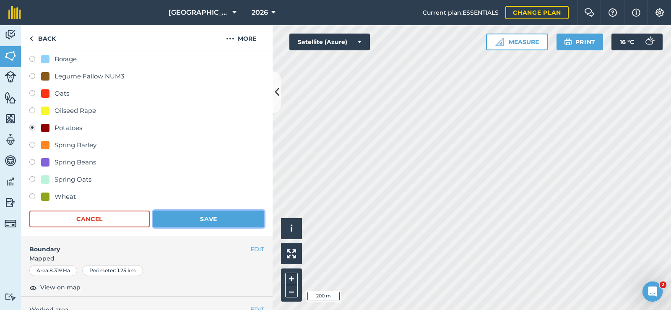
click at [190, 211] on button "Save" at bounding box center [208, 219] width 111 height 17
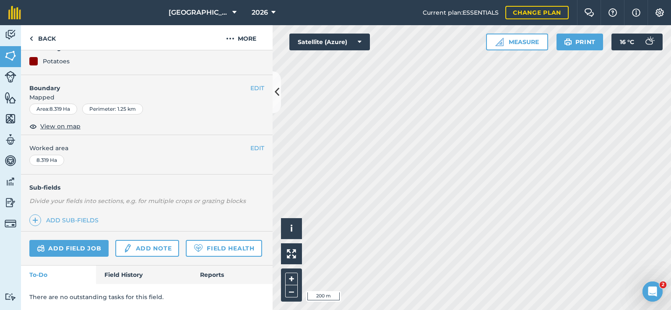
scroll to position [108, 0]
click at [50, 42] on link "Back" at bounding box center [42, 37] width 43 height 25
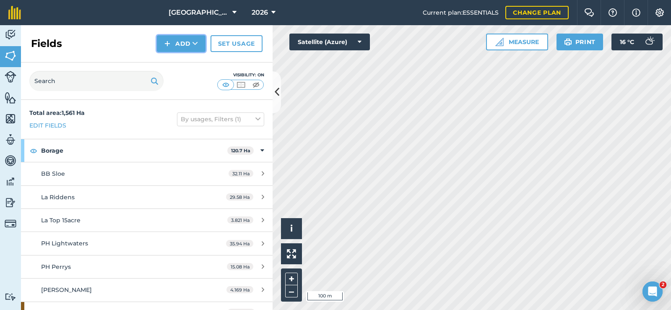
click at [187, 45] on button "Add" at bounding box center [181, 43] width 49 height 17
click at [189, 64] on link "Draw" at bounding box center [181, 62] width 46 height 18
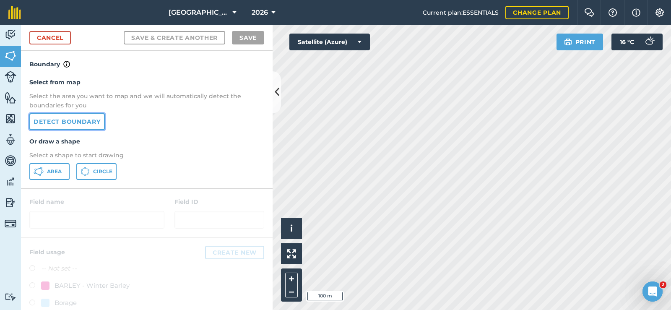
click at [94, 123] on link "Detect boundary" at bounding box center [67, 121] width 76 height 17
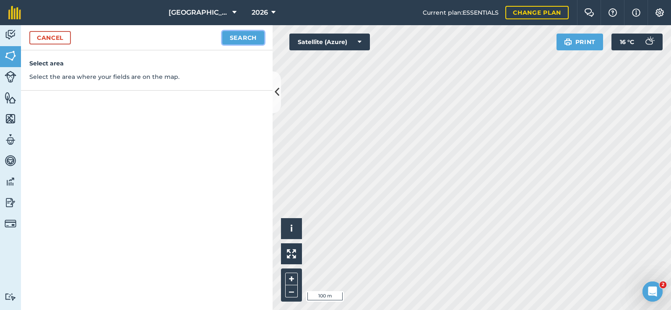
click at [256, 39] on button "Search" at bounding box center [243, 37] width 42 height 13
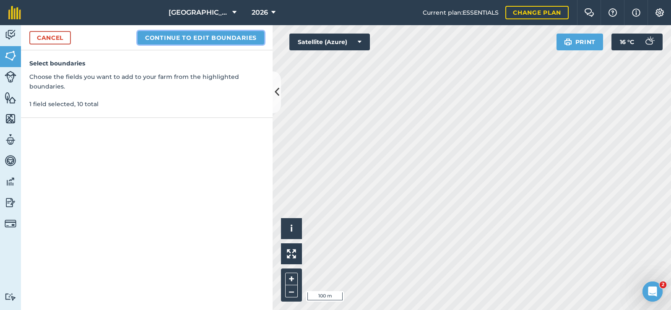
click at [161, 34] on button "Continue to edit boundaries" at bounding box center [201, 37] width 127 height 13
click at [227, 43] on button "Continue to name fields" at bounding box center [210, 37] width 109 height 13
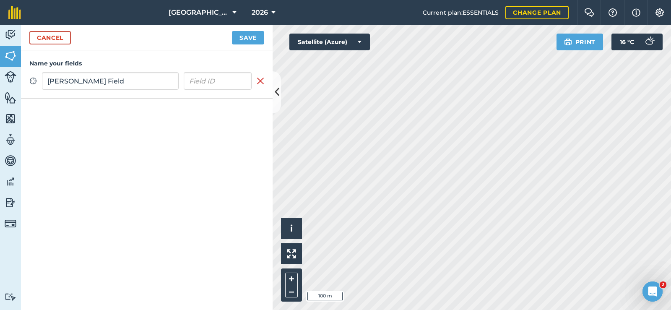
type input "[PERSON_NAME] Field"
click at [253, 37] on button "Save" at bounding box center [248, 37] width 32 height 13
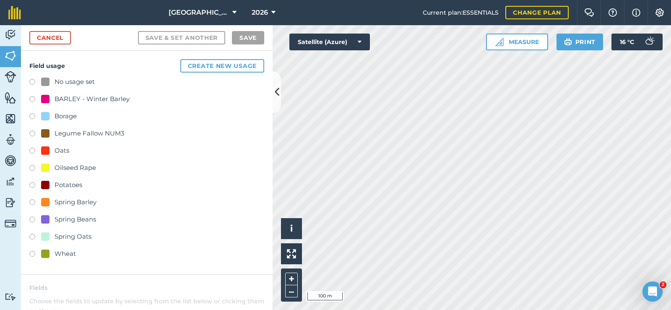
click at [34, 187] on label at bounding box center [35, 186] width 12 height 8
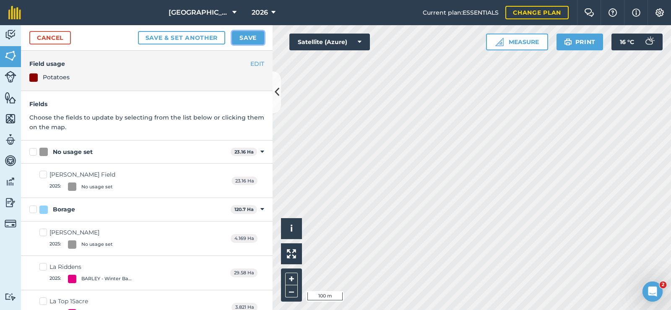
click at [242, 34] on button "Save" at bounding box center [248, 37] width 32 height 13
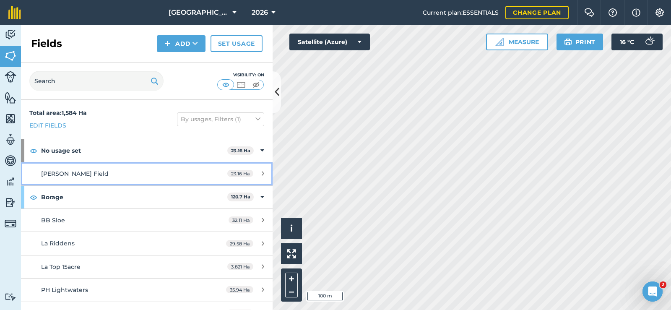
click at [58, 173] on span "[PERSON_NAME] Field" at bounding box center [75, 174] width 68 height 8
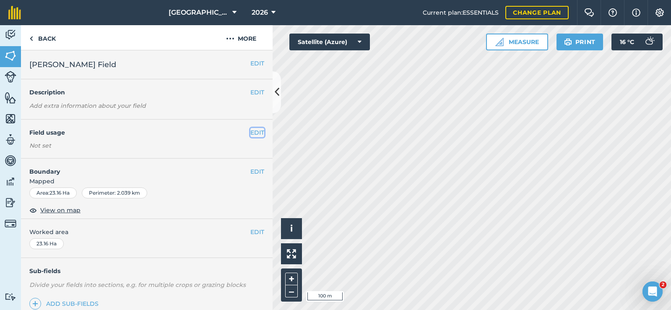
click at [252, 131] on button "EDIT" at bounding box center [257, 132] width 14 height 9
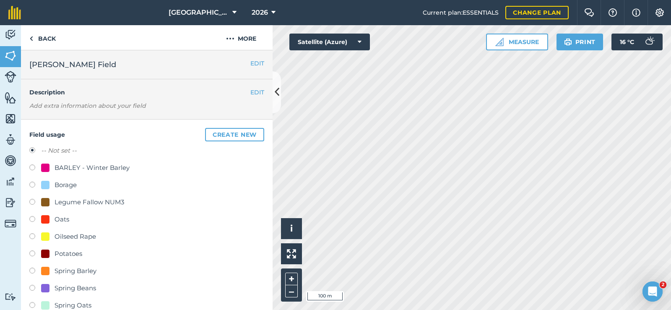
click at [36, 252] on label at bounding box center [35, 254] width 12 height 8
radio input "true"
radio input "false"
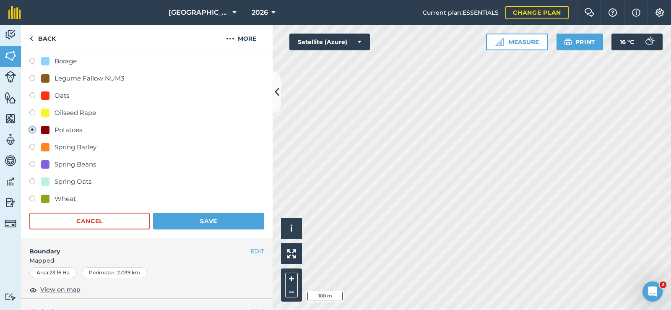
scroll to position [126, 0]
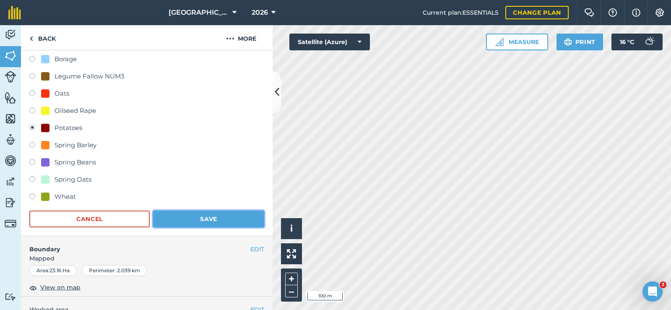
click at [204, 218] on button "Save" at bounding box center [208, 219] width 111 height 17
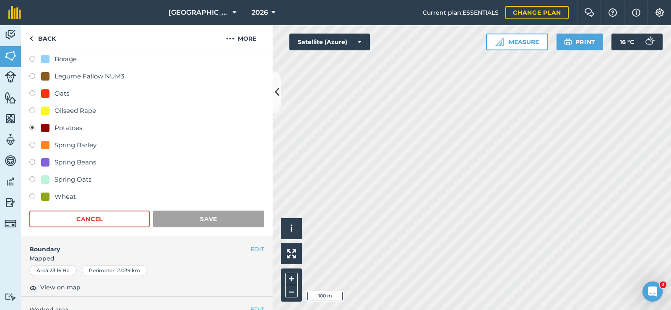
scroll to position [108, 0]
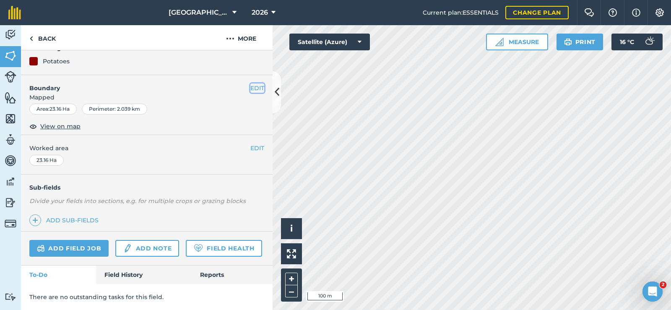
click at [256, 83] on button "EDIT" at bounding box center [257, 87] width 14 height 9
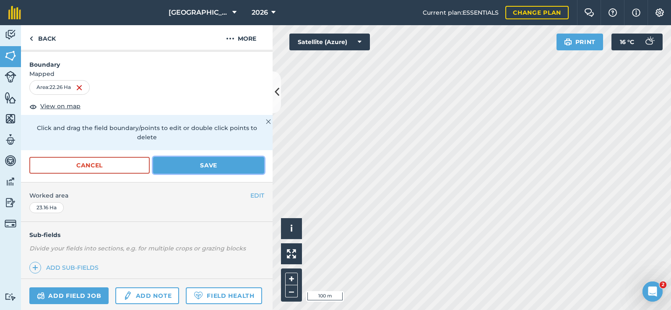
click at [219, 173] on button "Save" at bounding box center [208, 165] width 111 height 17
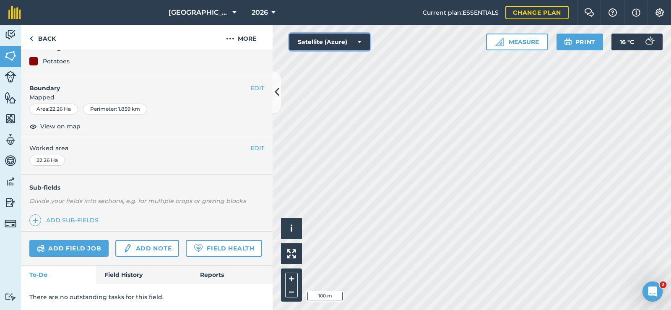
click at [361, 37] on button "Satellite (Azure)" at bounding box center [330, 42] width 81 height 17
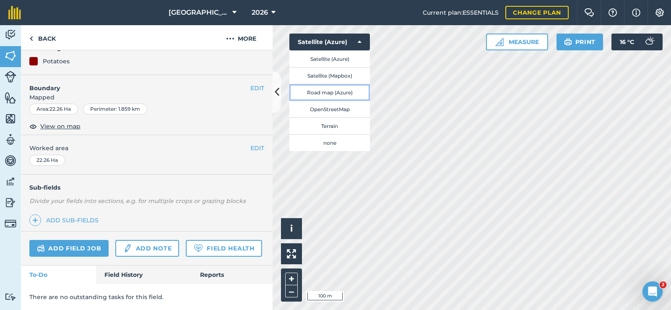
click at [334, 97] on button "Road map (Azure)" at bounding box center [330, 92] width 81 height 17
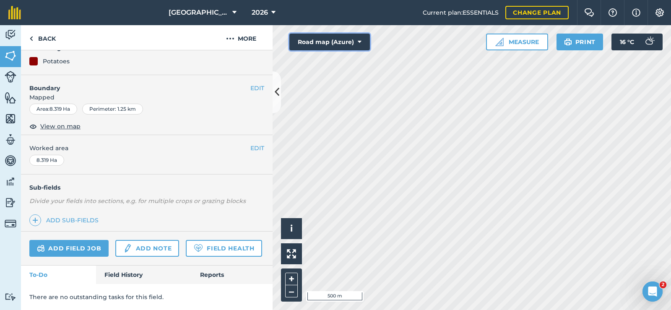
click at [357, 45] on button "Road map (Azure)" at bounding box center [330, 42] width 81 height 17
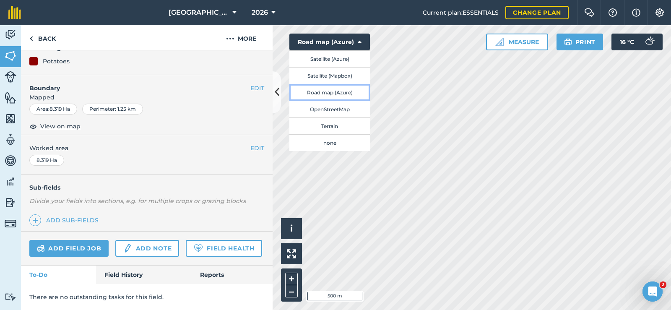
click at [336, 95] on button "Road map (Azure)" at bounding box center [330, 92] width 81 height 17
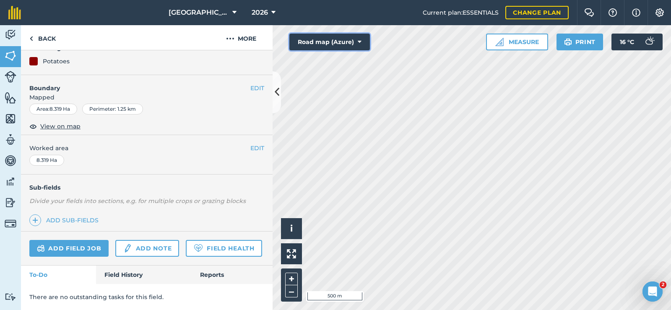
click at [366, 40] on button "Road map (Azure)" at bounding box center [330, 42] width 81 height 17
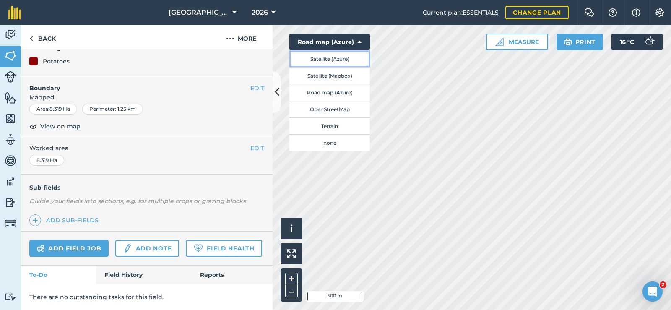
click at [345, 65] on button "Satellite (Azure)" at bounding box center [330, 58] width 81 height 17
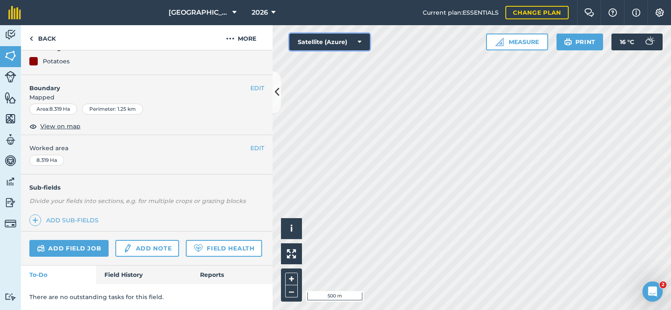
click at [364, 44] on button "Satellite (Azure)" at bounding box center [330, 42] width 81 height 17
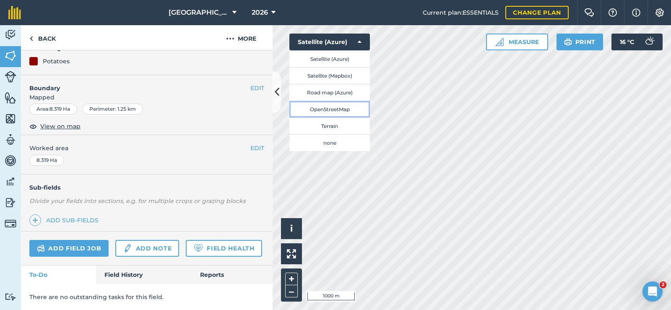
click at [332, 114] on button "OpenStreetMap" at bounding box center [330, 109] width 81 height 17
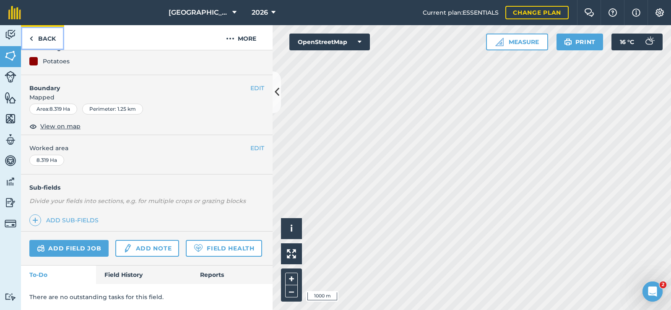
click at [38, 34] on link "Back" at bounding box center [42, 37] width 43 height 25
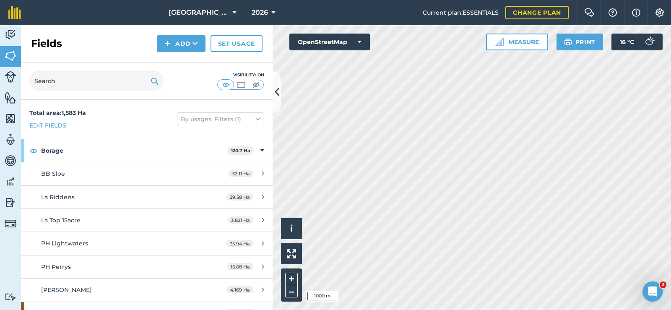
click at [38, 34] on div "Fields Add Set usage" at bounding box center [147, 43] width 252 height 37
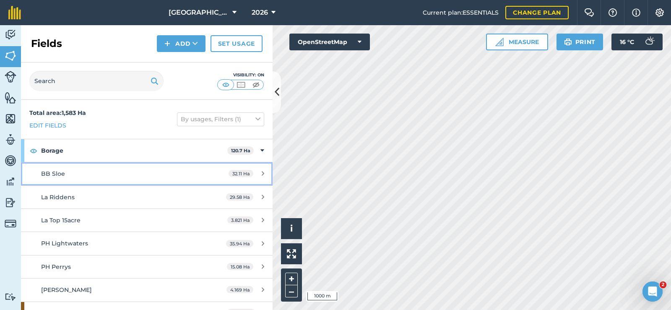
click at [53, 172] on span "BB Sloe" at bounding box center [53, 174] width 24 height 8
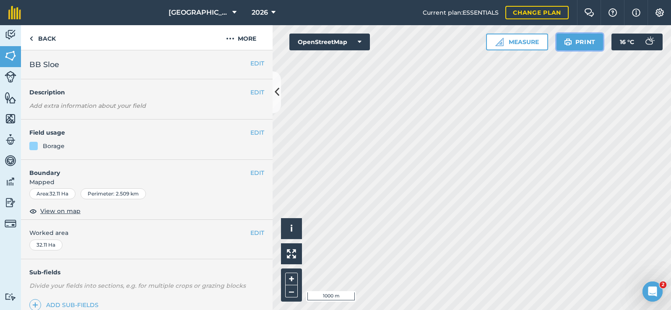
click at [582, 42] on button "Print" at bounding box center [580, 42] width 47 height 17
click at [45, 40] on link "Back" at bounding box center [42, 37] width 43 height 25
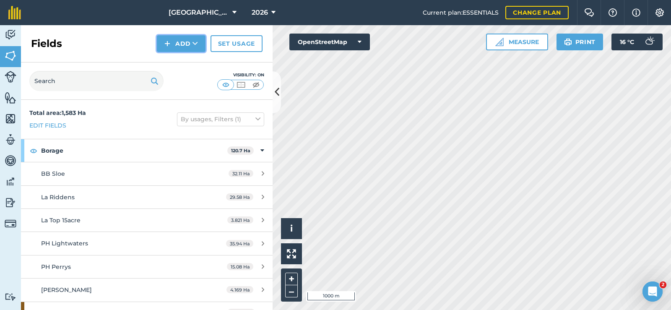
click at [170, 42] on img at bounding box center [167, 44] width 6 height 10
click at [190, 63] on link "Draw" at bounding box center [181, 62] width 46 height 18
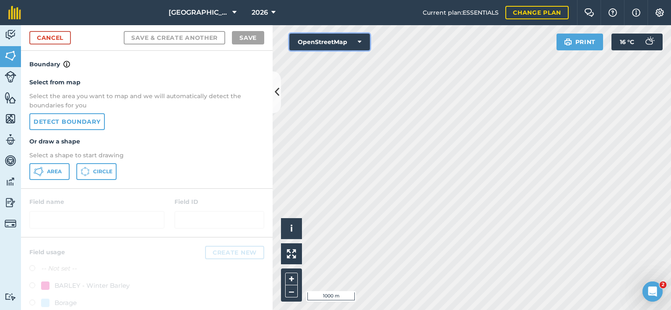
click at [363, 42] on button "OpenStreetMap" at bounding box center [330, 42] width 81 height 17
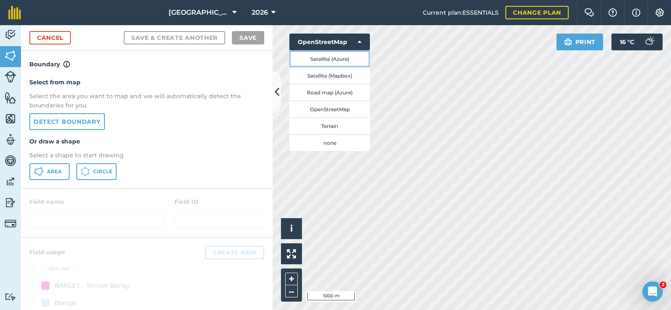
click at [336, 60] on button "Satellite (Azure)" at bounding box center [330, 58] width 81 height 17
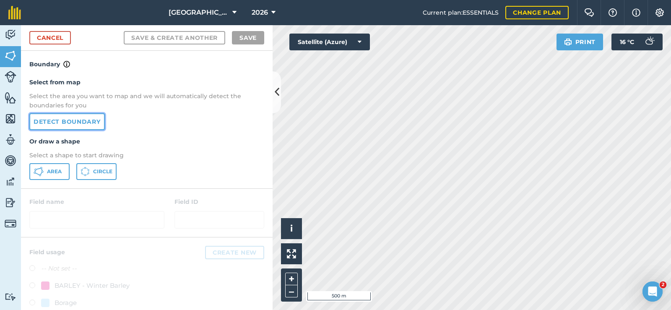
click at [81, 123] on link "Detect boundary" at bounding box center [67, 121] width 76 height 17
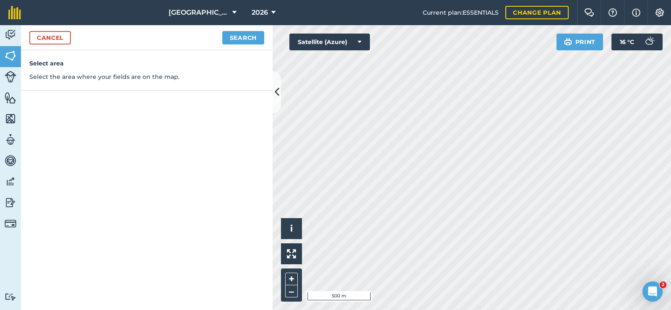
drag, startPoint x: 252, startPoint y: 45, endPoint x: 255, endPoint y: 39, distance: 6.4
click at [252, 44] on div "Cancel Search" at bounding box center [147, 37] width 252 height 25
click at [255, 39] on button "Search" at bounding box center [243, 37] width 42 height 13
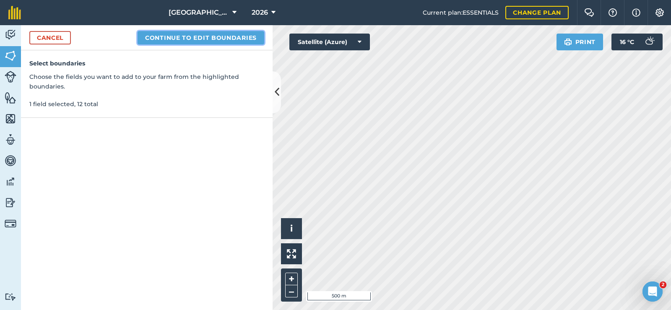
click at [251, 39] on button "Continue to edit boundaries" at bounding box center [201, 37] width 127 height 13
click at [240, 42] on button "Continue to name fields" at bounding box center [210, 37] width 109 height 13
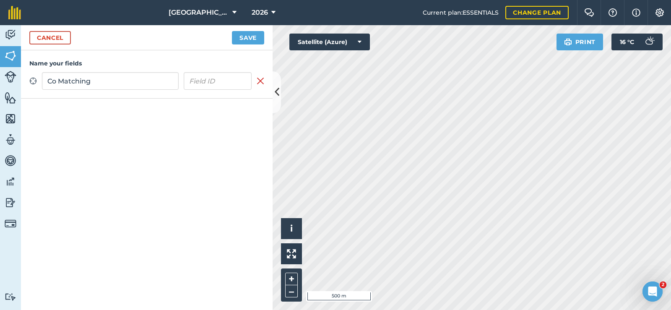
type input "Co Matching"
click at [251, 34] on button "Save" at bounding box center [248, 37] width 32 height 13
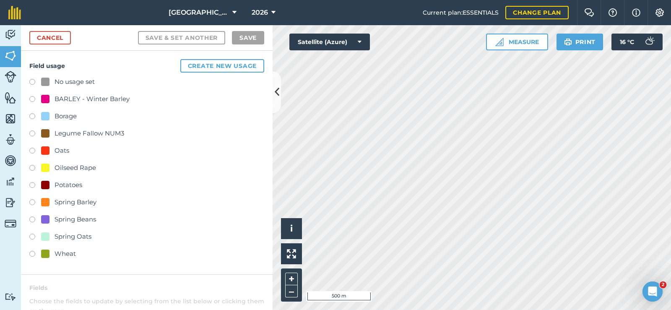
click at [32, 188] on label at bounding box center [35, 186] width 12 height 8
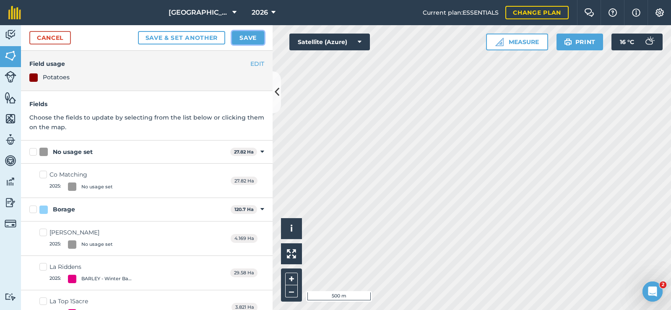
click at [250, 38] on button "Save" at bounding box center [248, 37] width 32 height 13
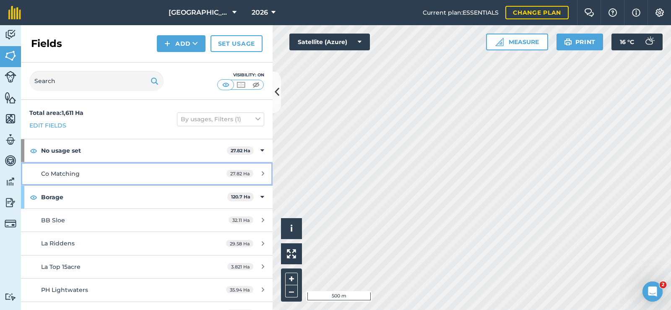
click at [64, 174] on span "Co Matching" at bounding box center [60, 174] width 39 height 8
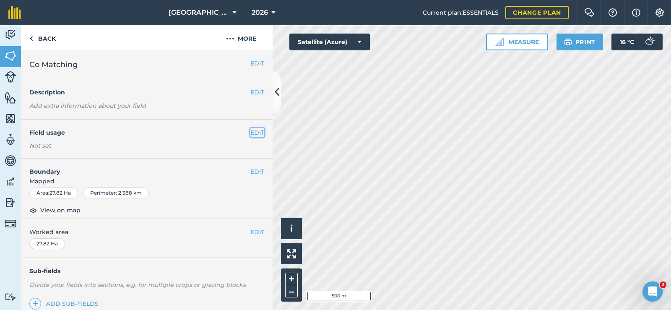
click at [252, 133] on button "EDIT" at bounding box center [257, 132] width 14 height 9
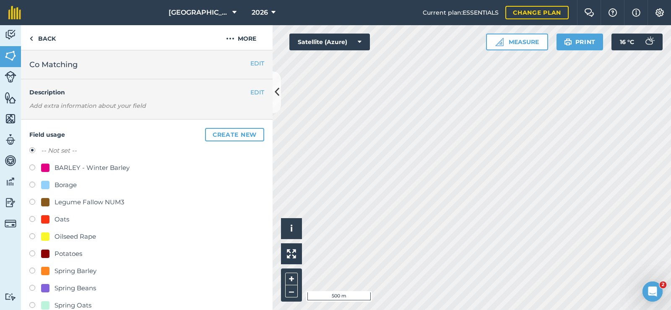
click at [58, 254] on div "Potatoes" at bounding box center [69, 254] width 28 height 10
radio input "true"
radio input "false"
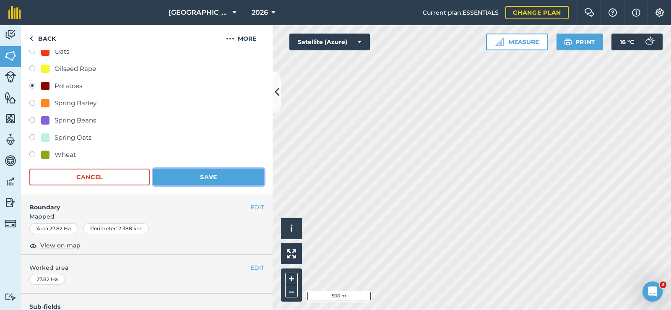
click at [208, 172] on button "Save" at bounding box center [208, 177] width 111 height 17
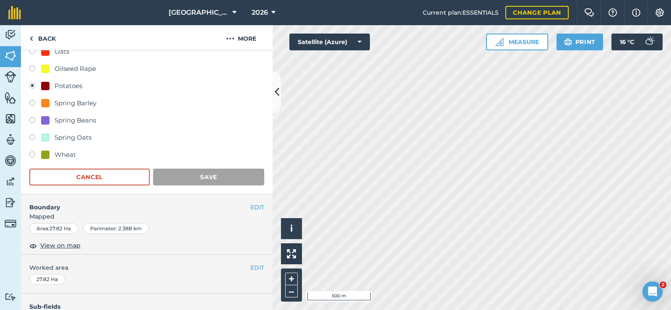
scroll to position [108, 0]
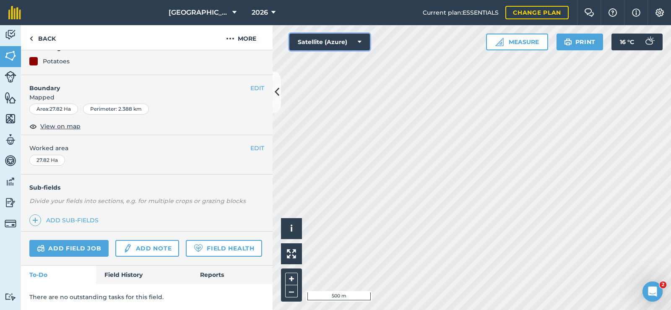
click at [349, 43] on button "Satellite (Azure)" at bounding box center [330, 42] width 81 height 17
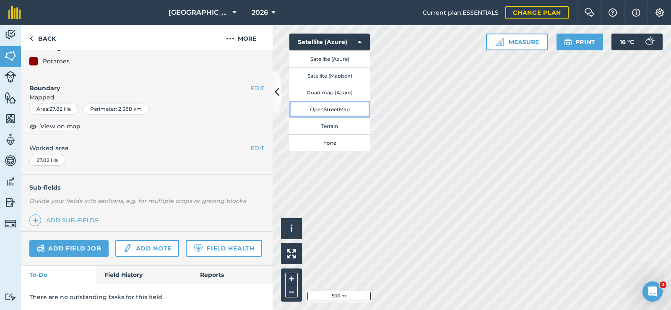
click at [339, 110] on button "OpenStreetMap" at bounding box center [330, 109] width 81 height 17
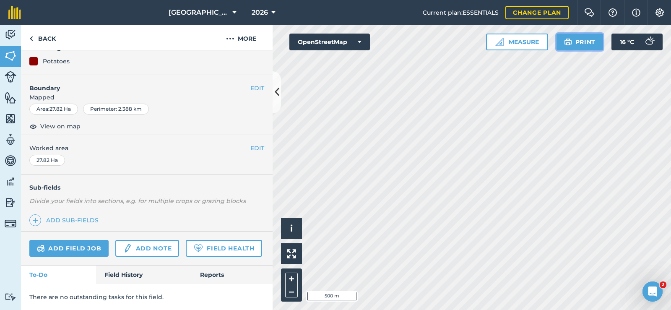
click at [582, 39] on button "Print" at bounding box center [580, 42] width 47 height 17
click at [362, 43] on button "OpenStreetMap" at bounding box center [330, 42] width 81 height 17
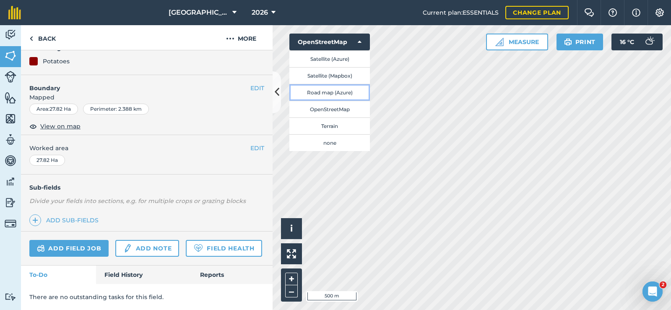
click at [346, 89] on button "Road map (Azure)" at bounding box center [330, 92] width 81 height 17
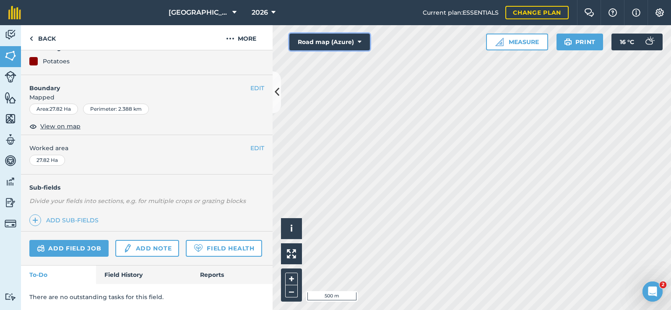
click at [360, 40] on icon at bounding box center [360, 42] width 4 height 8
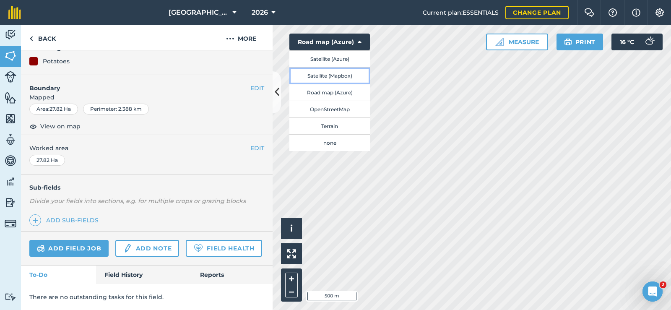
click at [331, 79] on button "Satellite (Mapbox)" at bounding box center [330, 75] width 81 height 17
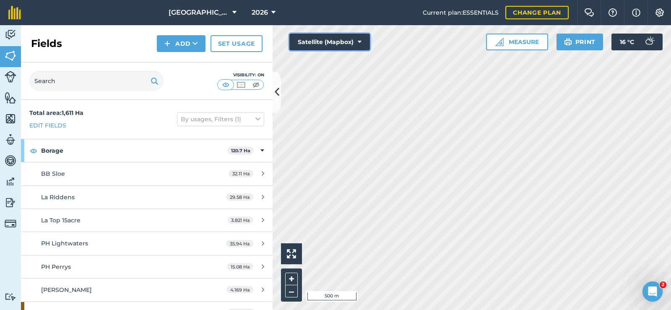
click at [364, 40] on button "Satellite (Mapbox)" at bounding box center [330, 42] width 81 height 17
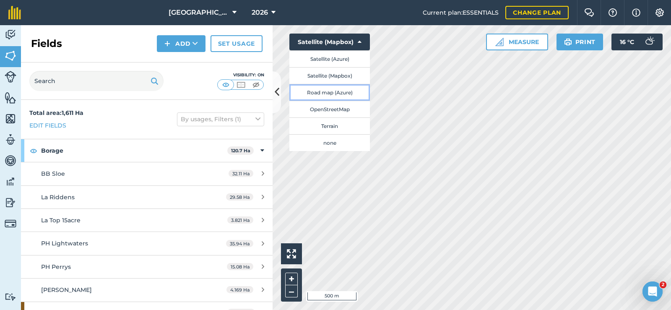
click at [341, 91] on button "Road map (Azure)" at bounding box center [330, 92] width 81 height 17
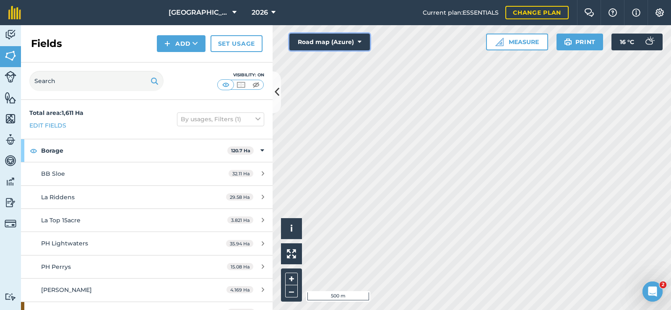
click at [363, 48] on button "Road map (Azure)" at bounding box center [330, 42] width 81 height 17
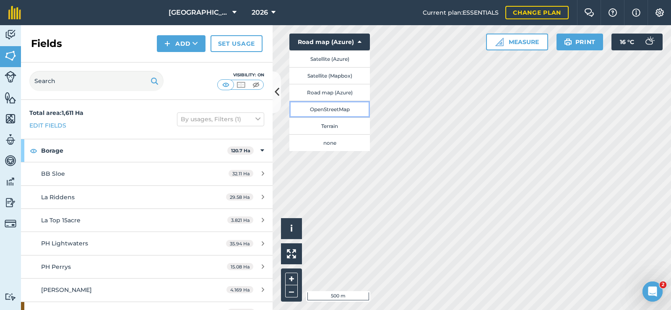
click at [342, 109] on button "OpenStreetMap" at bounding box center [330, 109] width 81 height 17
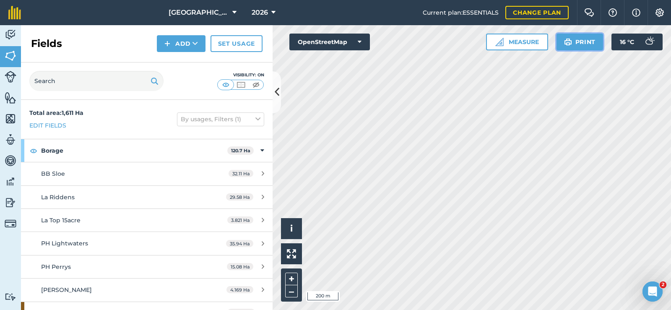
click at [579, 42] on button "Print" at bounding box center [580, 42] width 47 height 17
click at [443, 310] on html "New Hall 2026 Current plan : ESSENTIALS Change plan Farm Chat Help Info Setting…" at bounding box center [335, 155] width 671 height 310
click at [578, 45] on button "Print" at bounding box center [580, 42] width 47 height 17
click at [219, 203] on div "Activity Fields Livestock Features Maps Team Vehicles Data Reporting Billing Tu…" at bounding box center [335, 167] width 671 height 285
click at [580, 40] on button "Print" at bounding box center [580, 42] width 47 height 17
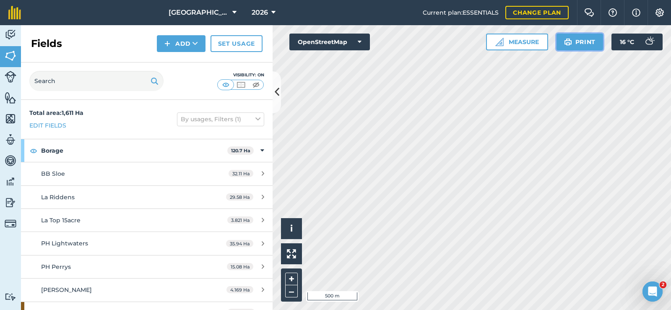
click at [579, 34] on button "Print" at bounding box center [580, 42] width 47 height 17
click at [588, 42] on button "Print" at bounding box center [580, 42] width 47 height 17
